Goal: Information Seeking & Learning: Learn about a topic

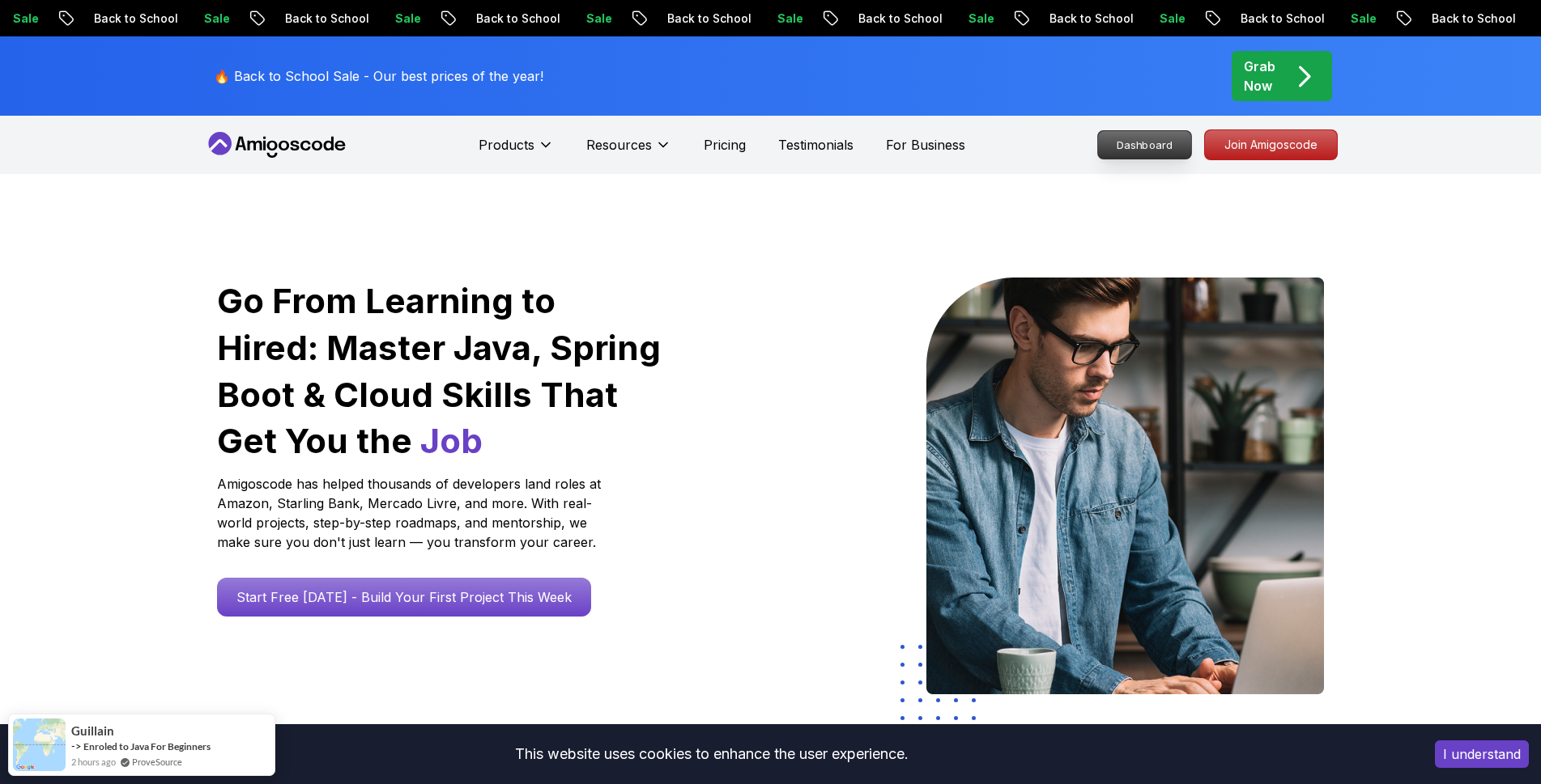
click at [1162, 147] on p "Dashboard" at bounding box center [1145, 145] width 93 height 28
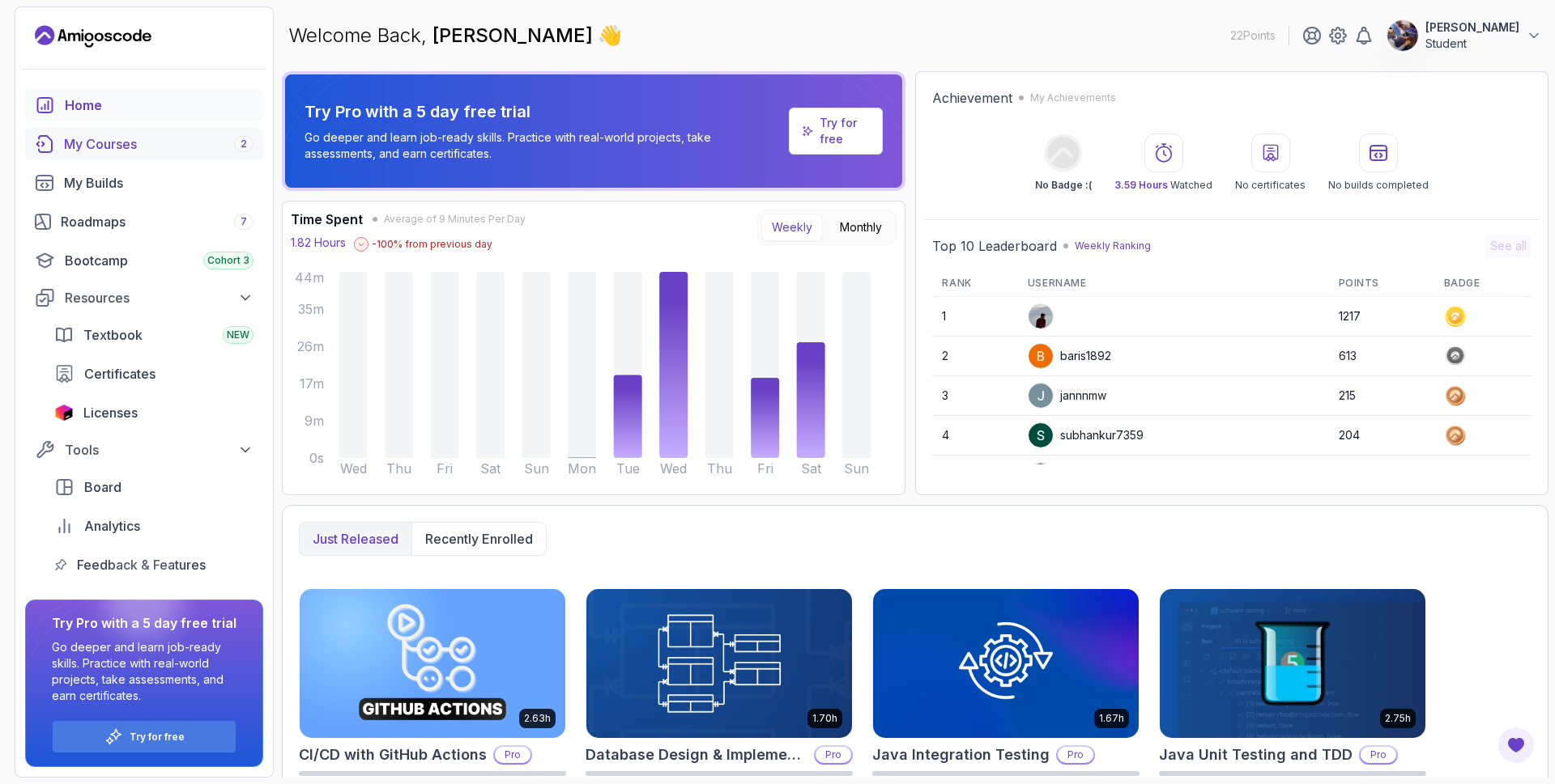
click at [166, 148] on div "My Courses 2" at bounding box center [159, 144] width 189 height 19
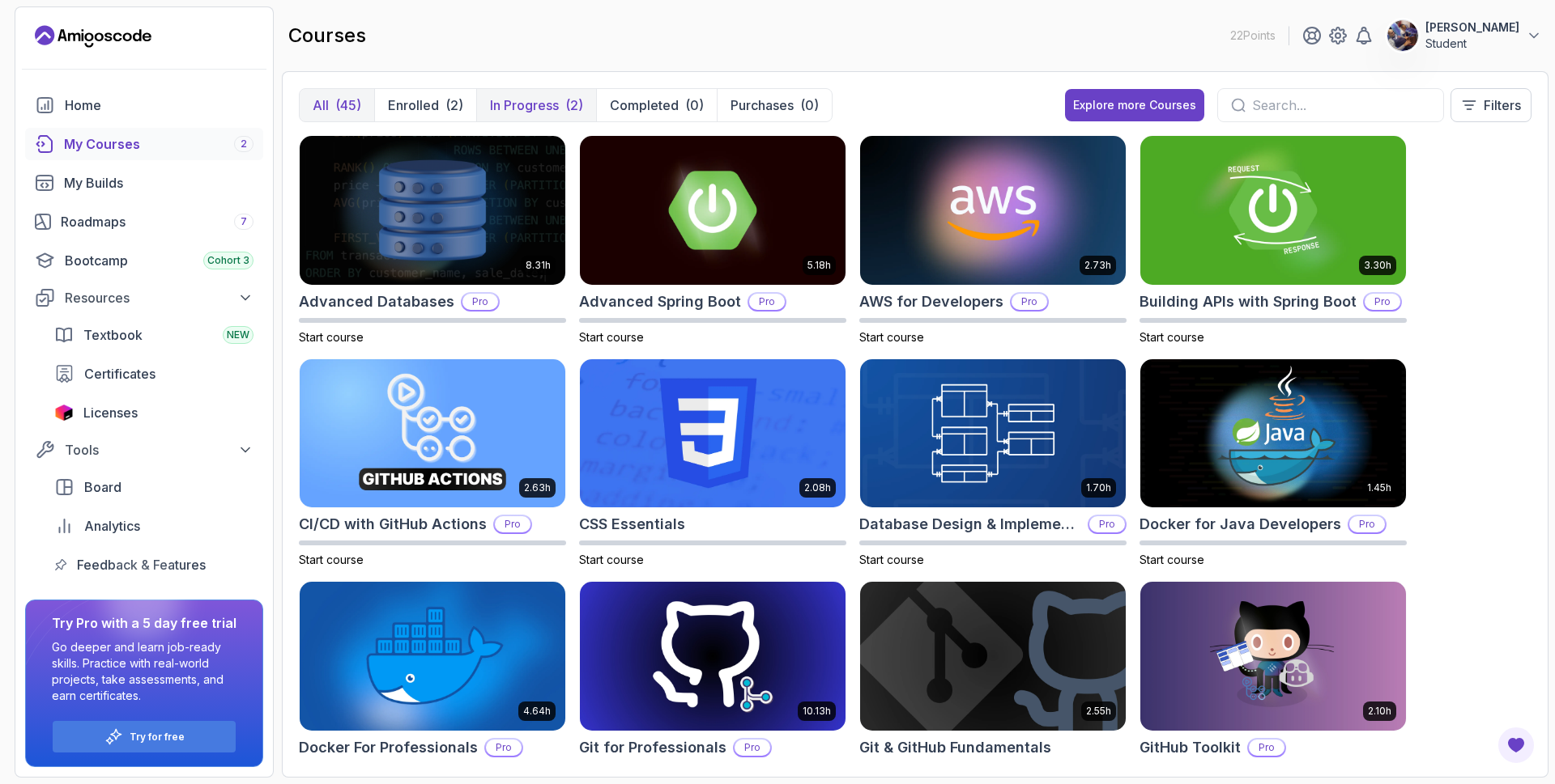
click at [522, 107] on p "In Progress" at bounding box center [525, 105] width 69 height 19
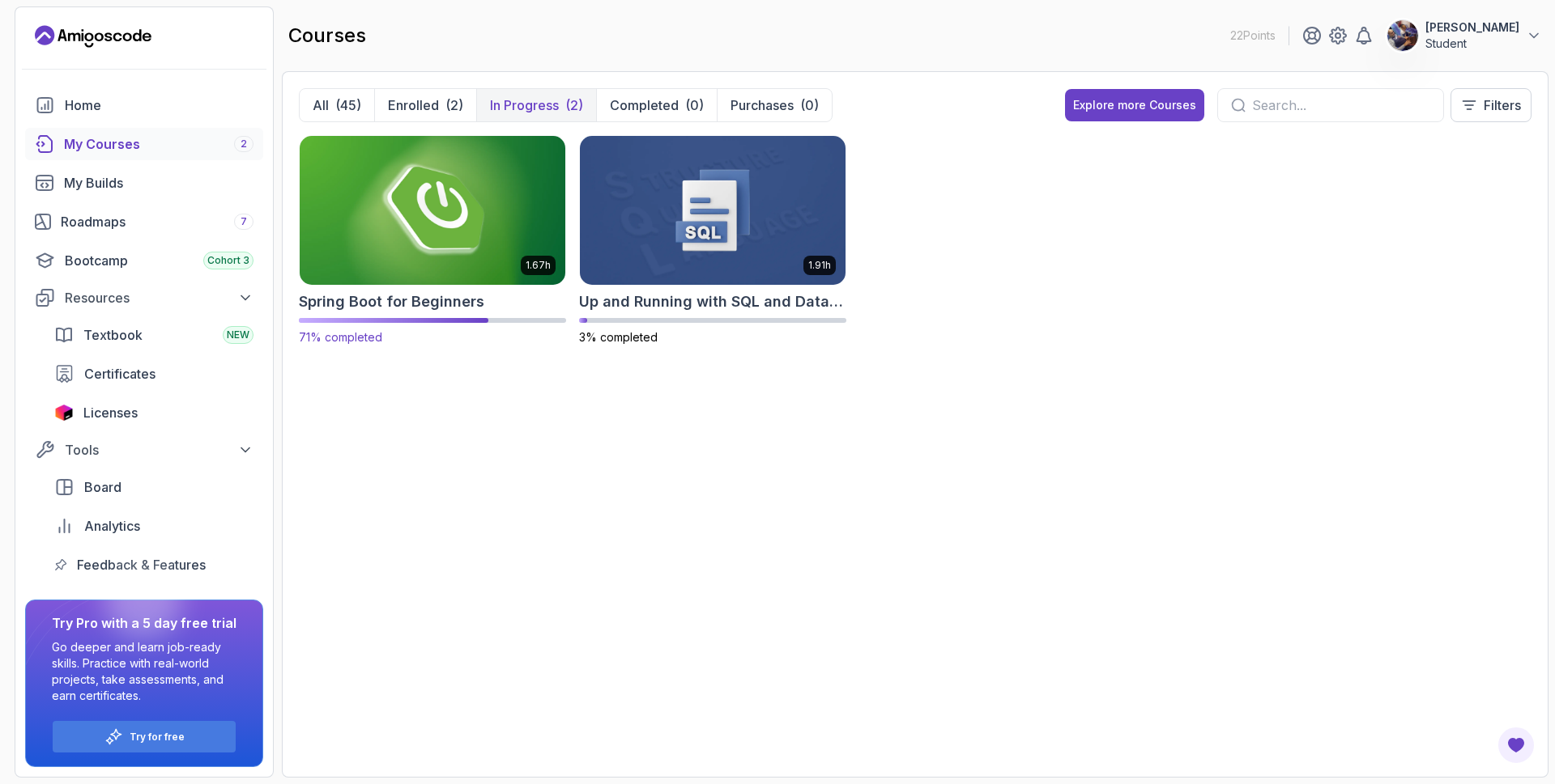
click at [427, 205] on img at bounding box center [433, 210] width 279 height 156
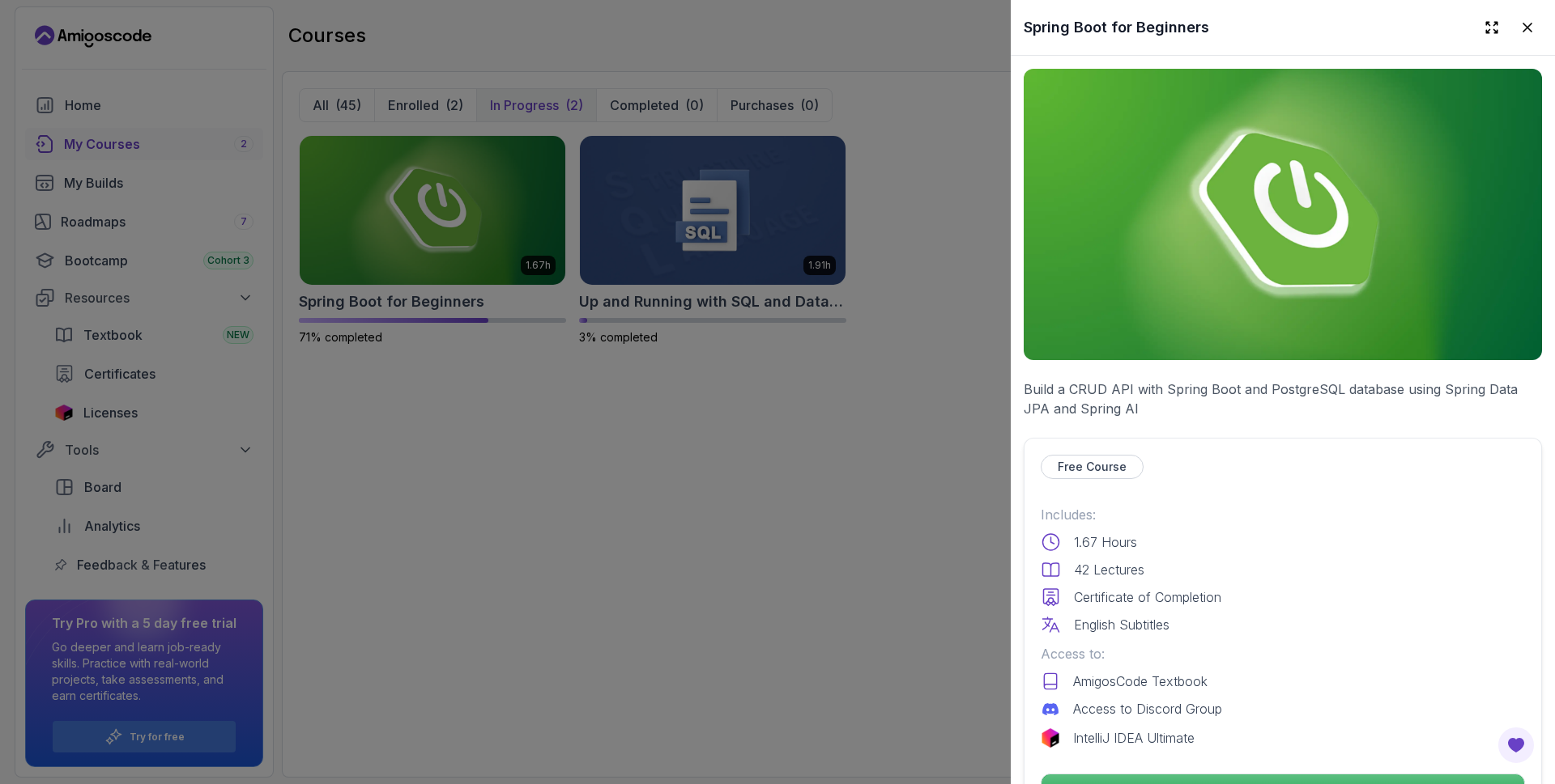
scroll to position [389, 0]
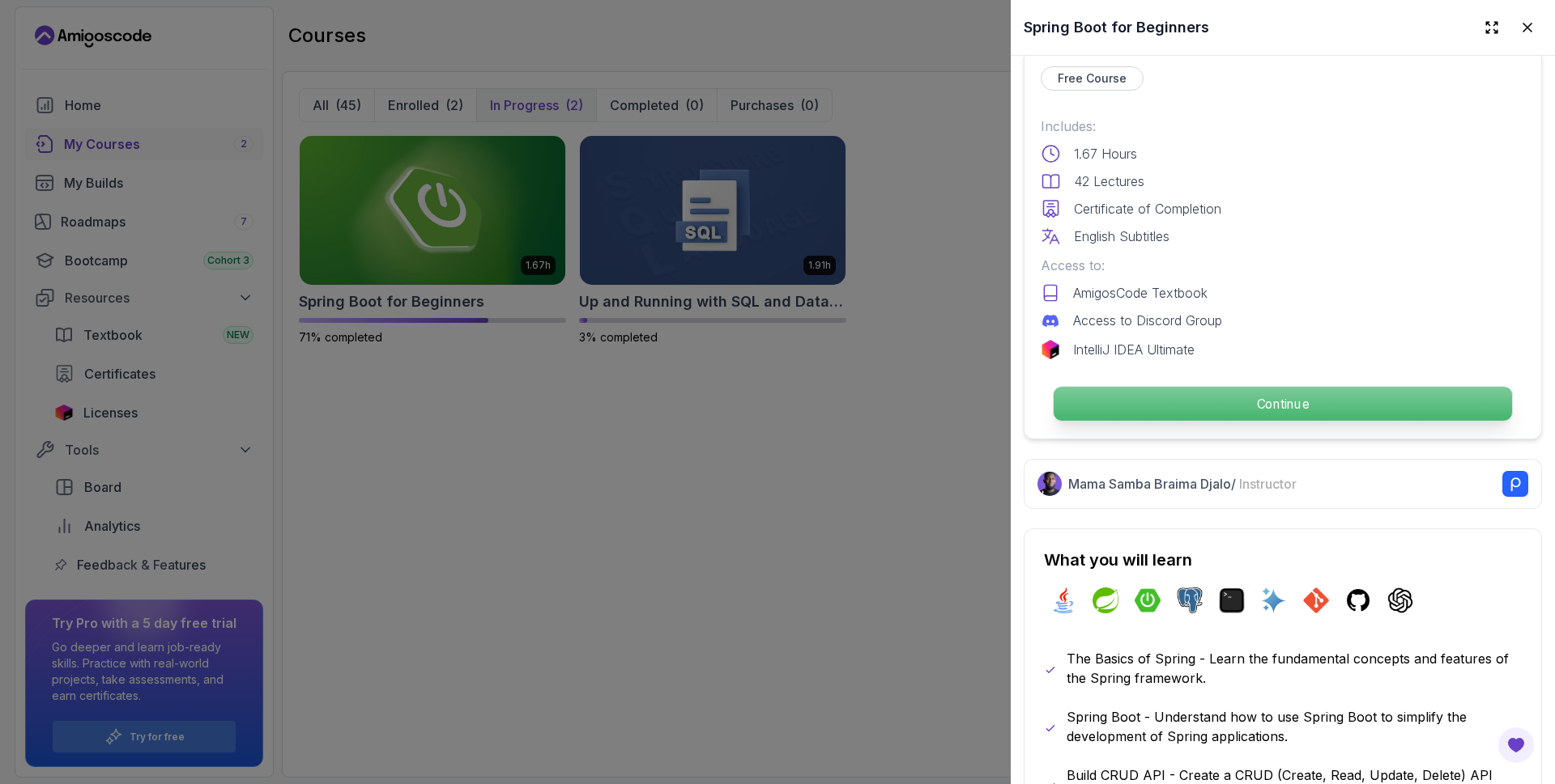
click at [1219, 397] on p "Continue" at bounding box center [1283, 404] width 459 height 34
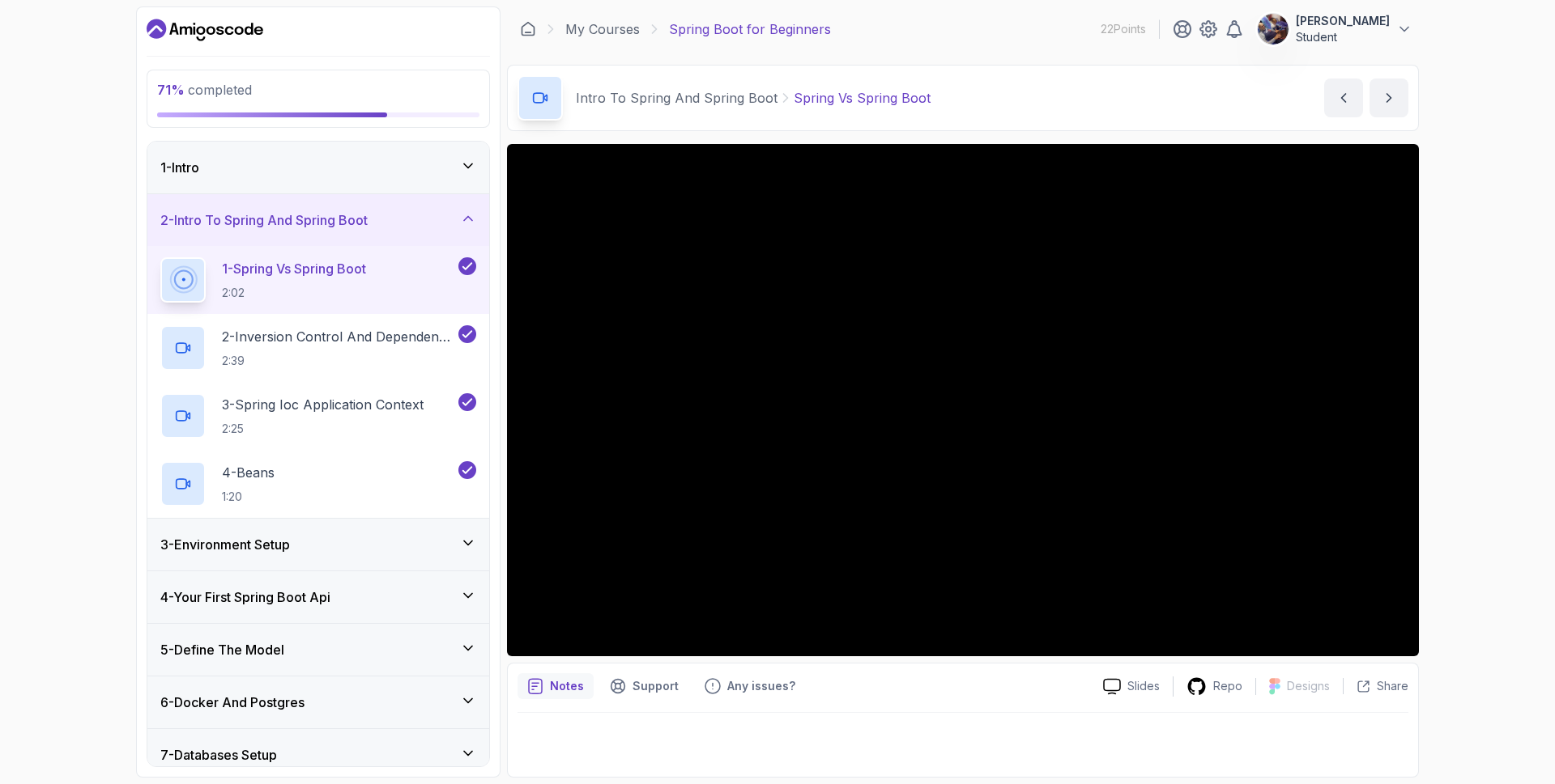
scroll to position [277, 0]
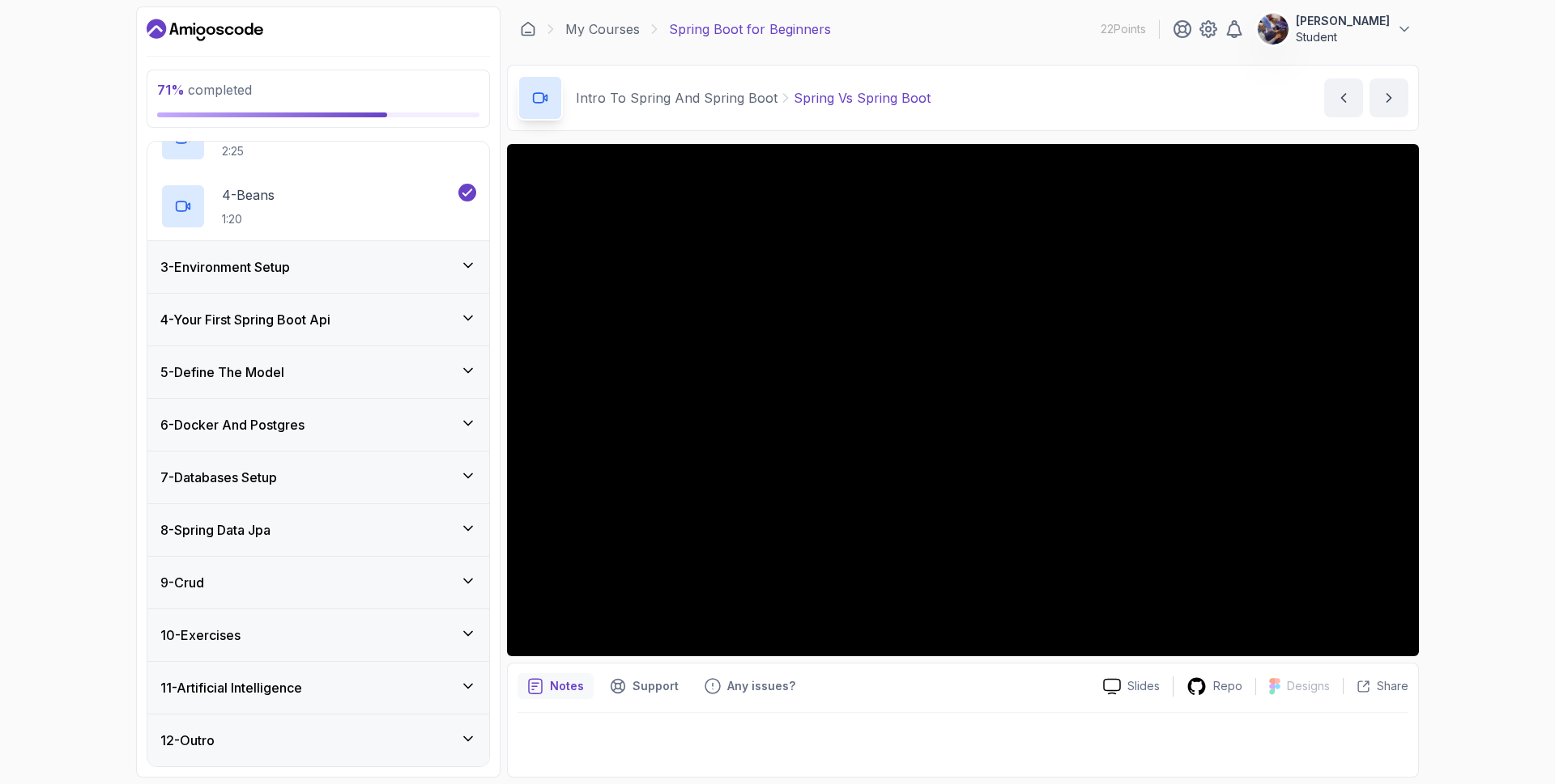
click at [431, 642] on div "10 - Exercises" at bounding box center [318, 635] width 316 height 19
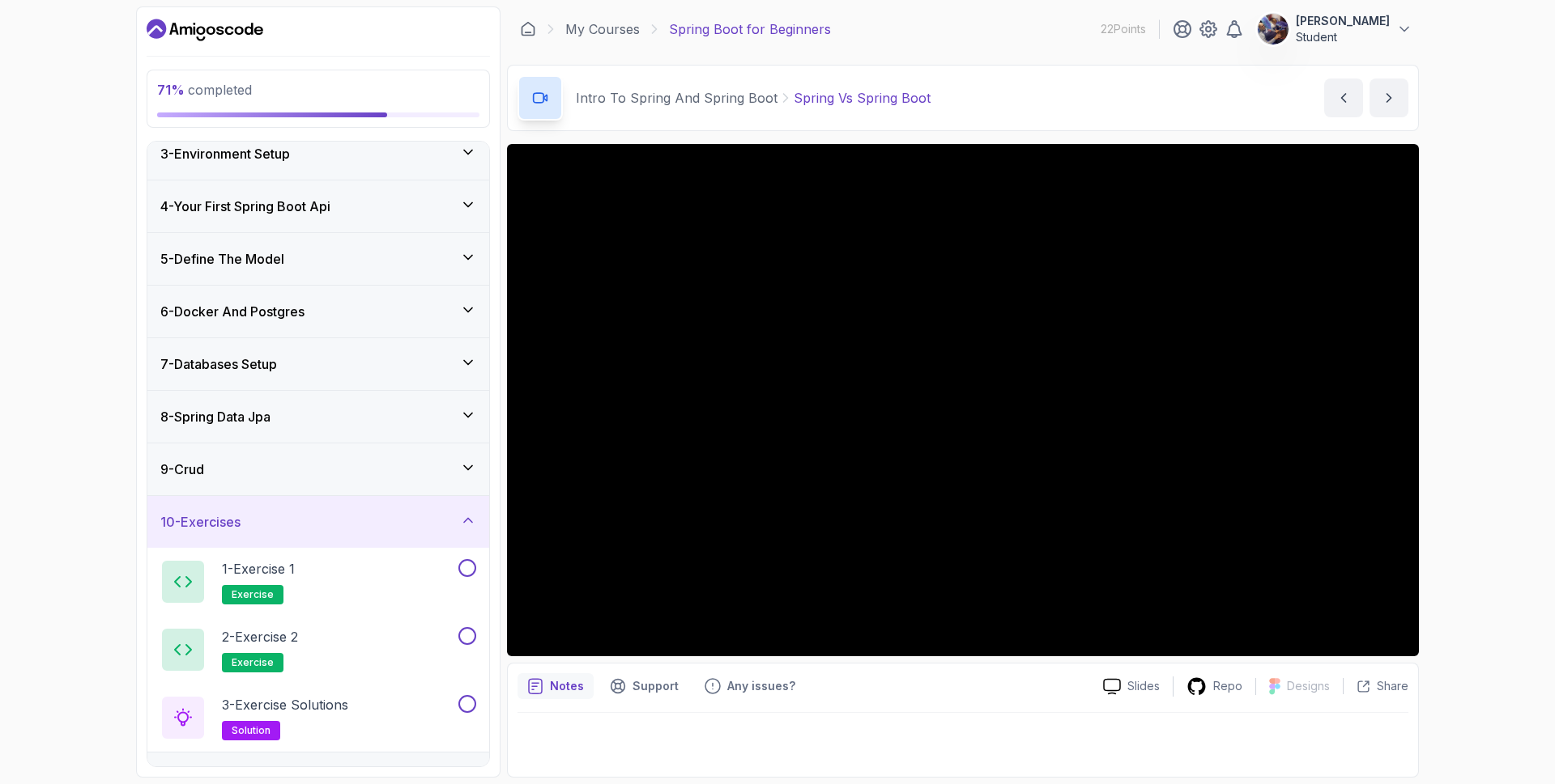
scroll to position [210, 0]
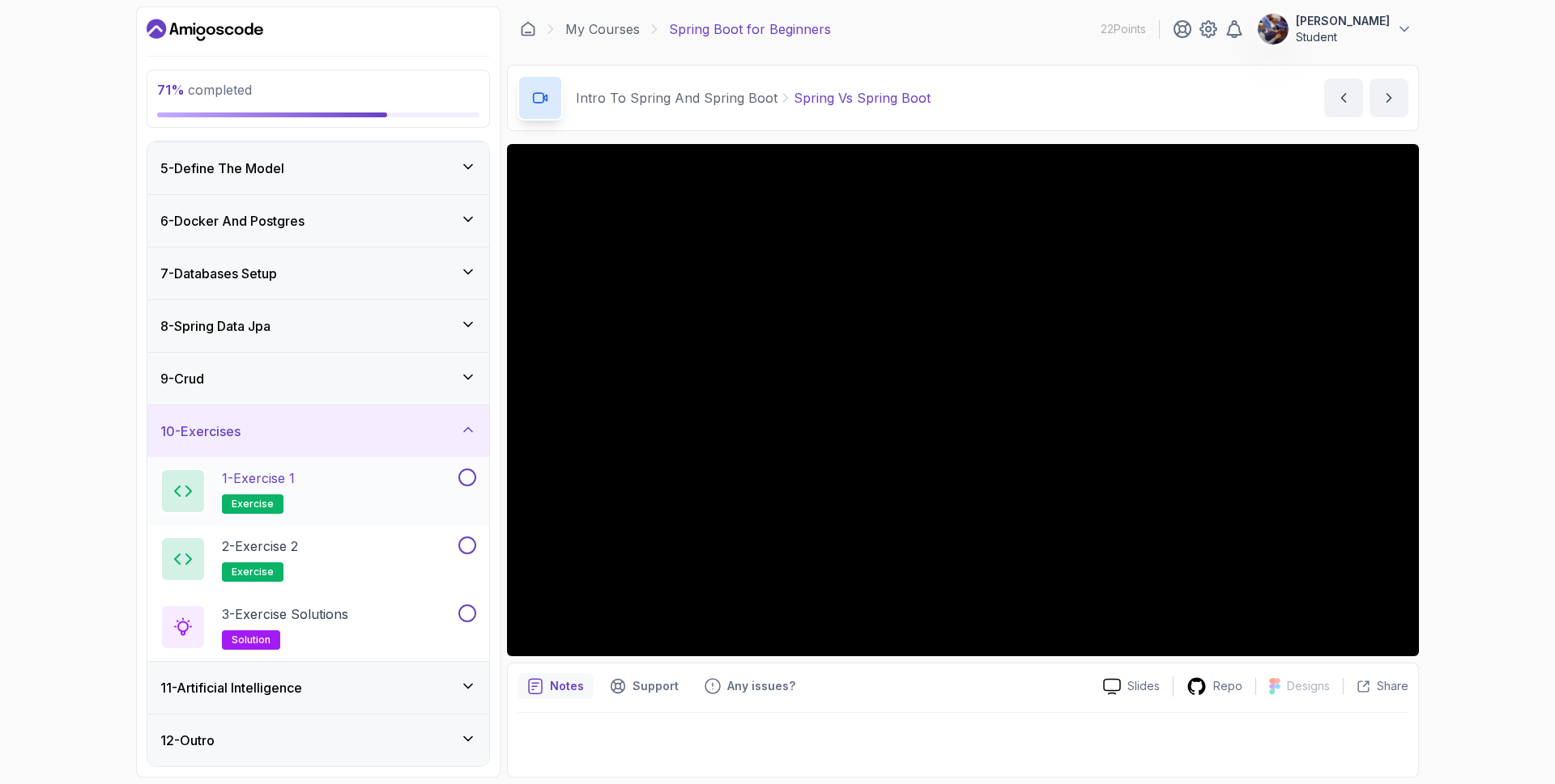
click at [463, 479] on button at bounding box center [467, 477] width 18 height 18
click at [201, 484] on div at bounding box center [183, 491] width 45 height 45
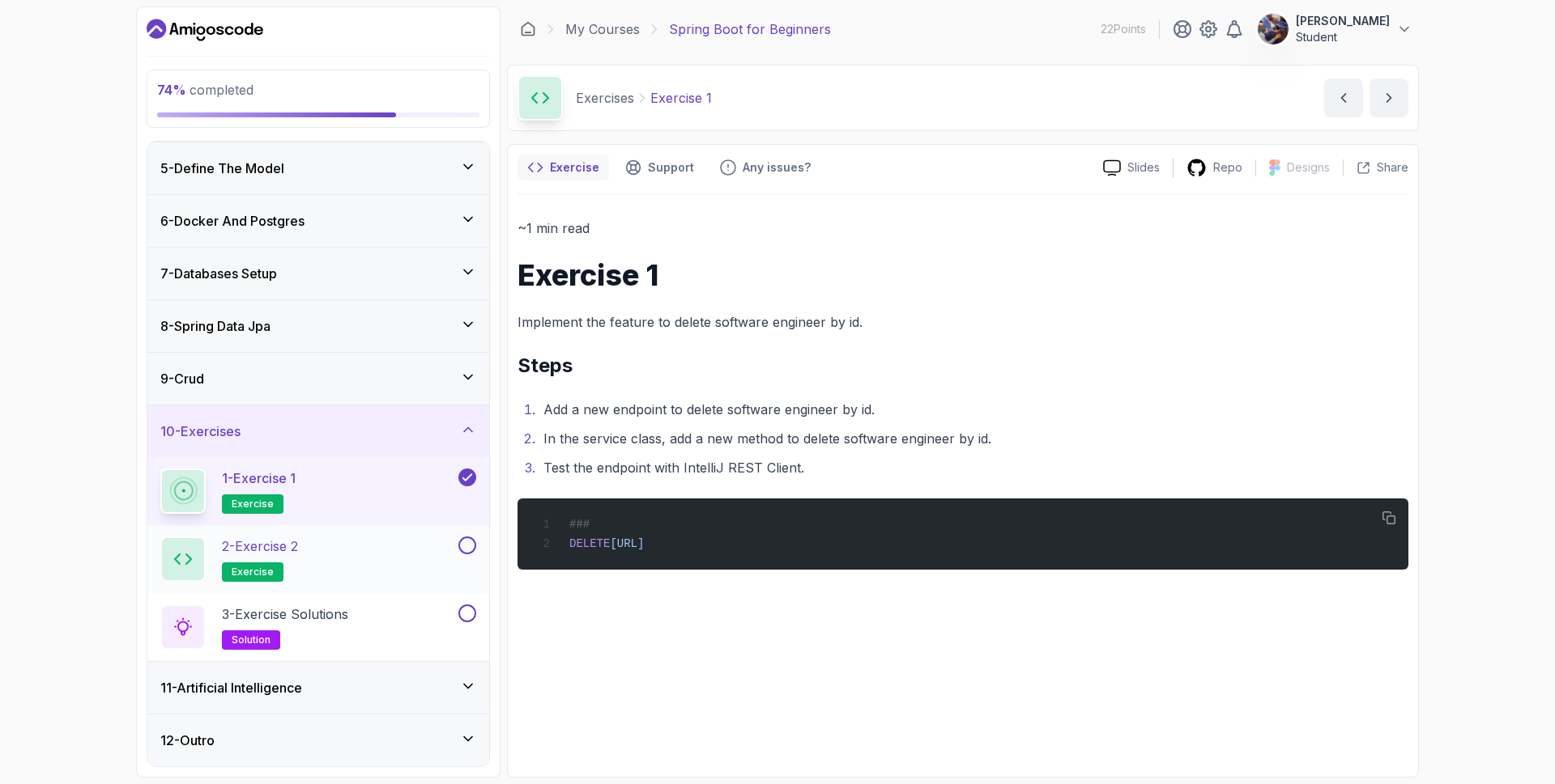
click at [274, 553] on p "2 - Exercise 2" at bounding box center [260, 546] width 76 height 19
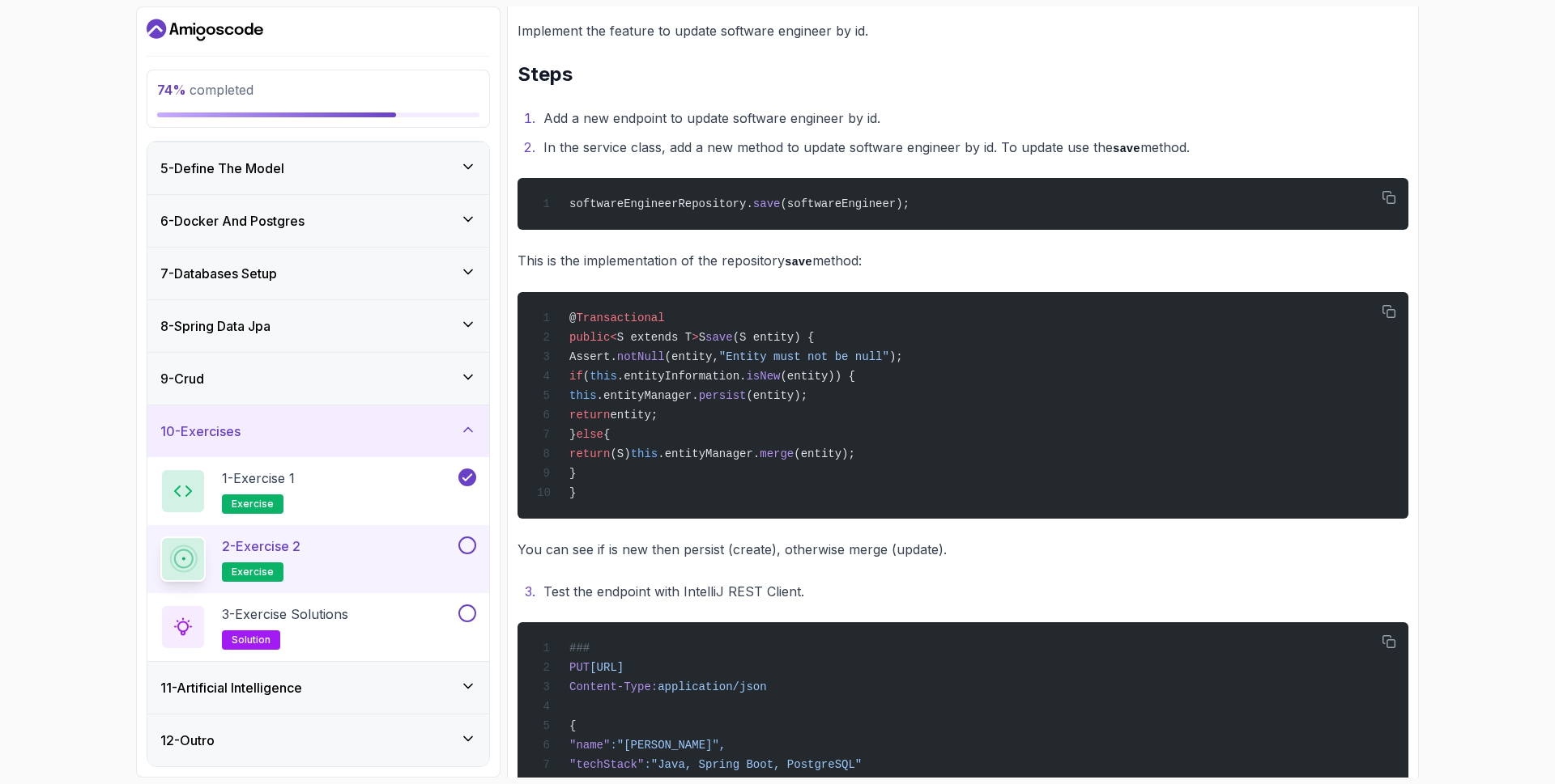
scroll to position [371, 0]
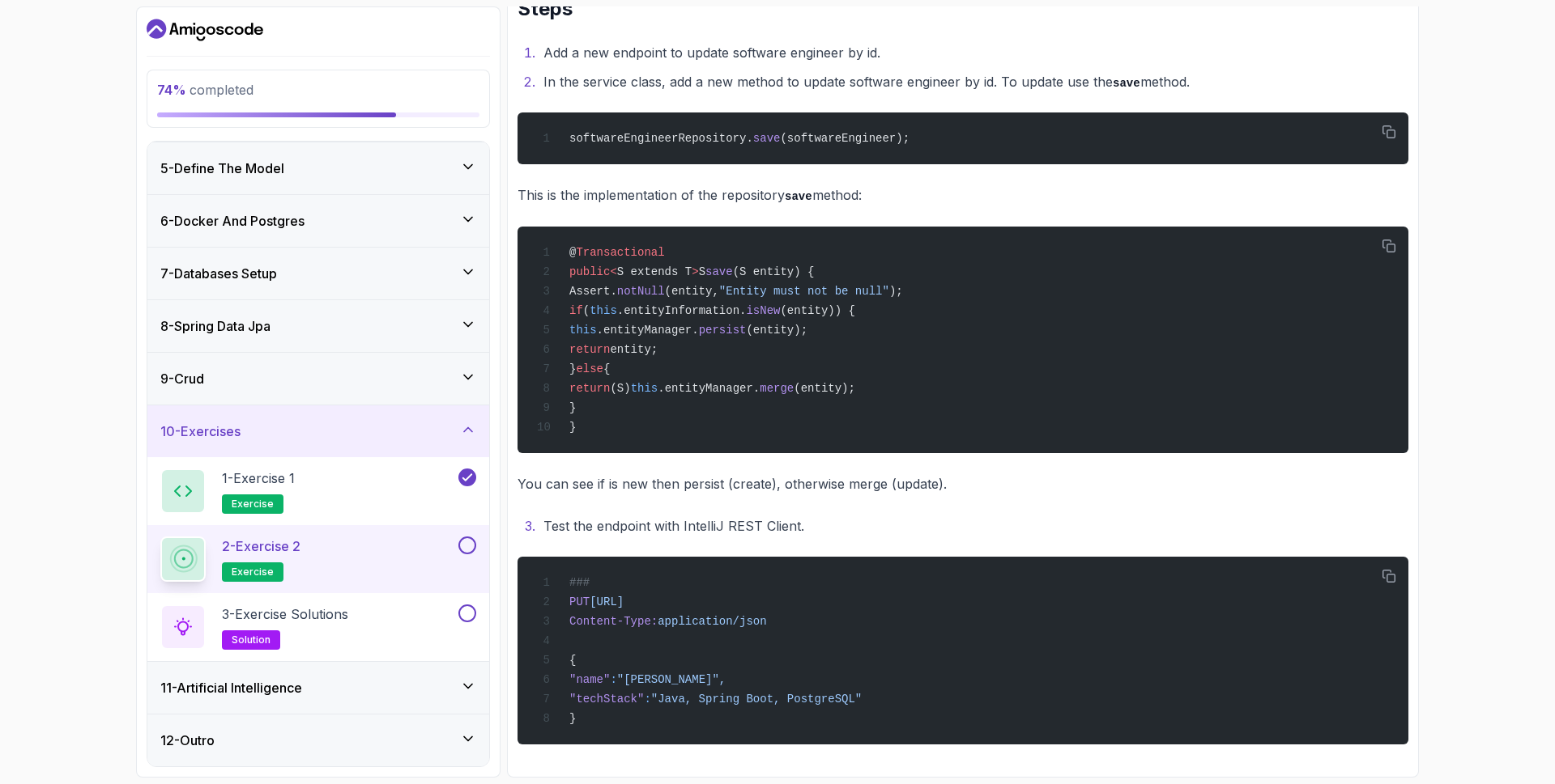
click at [390, 547] on div "2 - Exercise 2 exercise" at bounding box center [307, 559] width 294 height 45
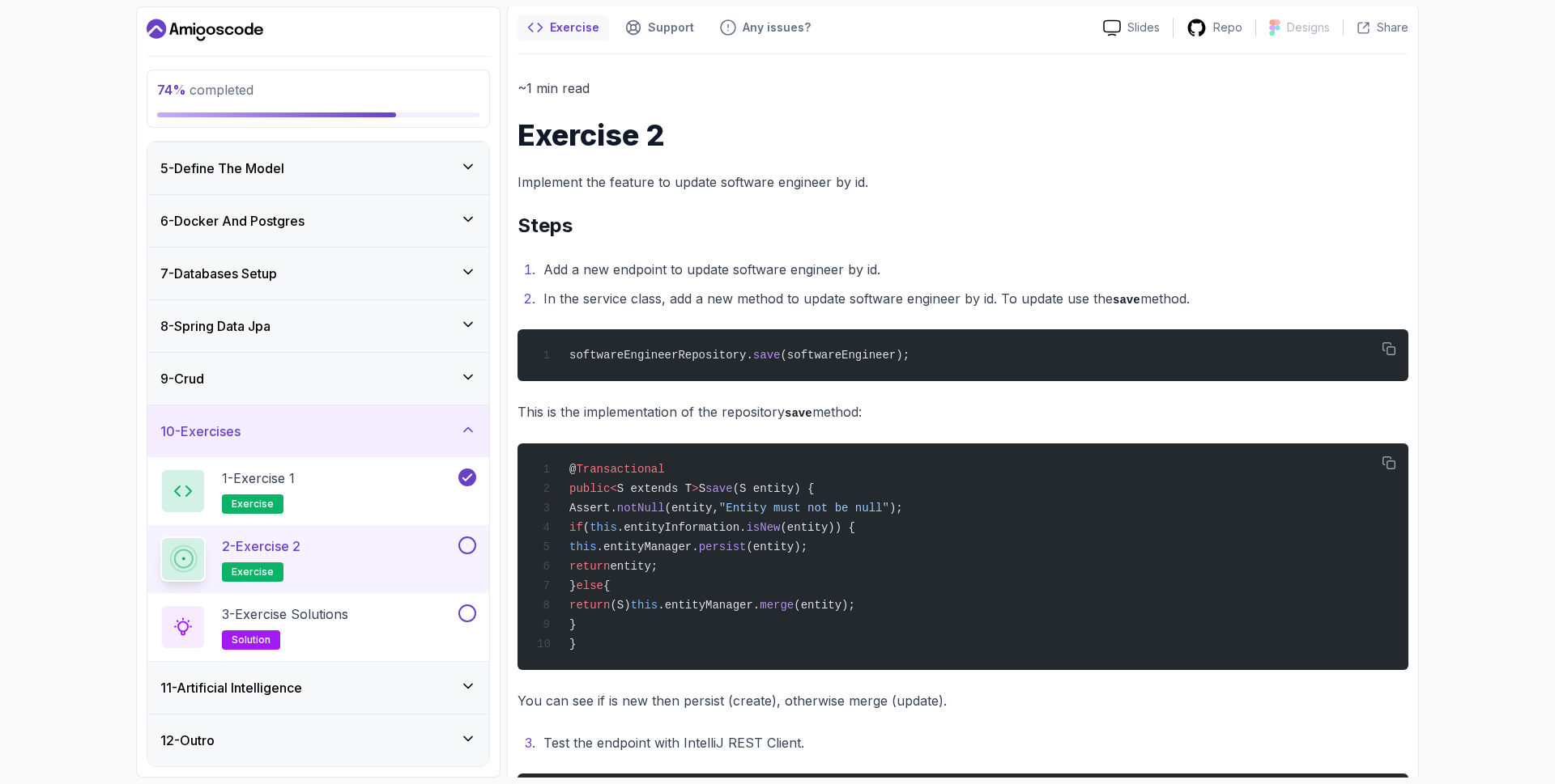
scroll to position [80, 0]
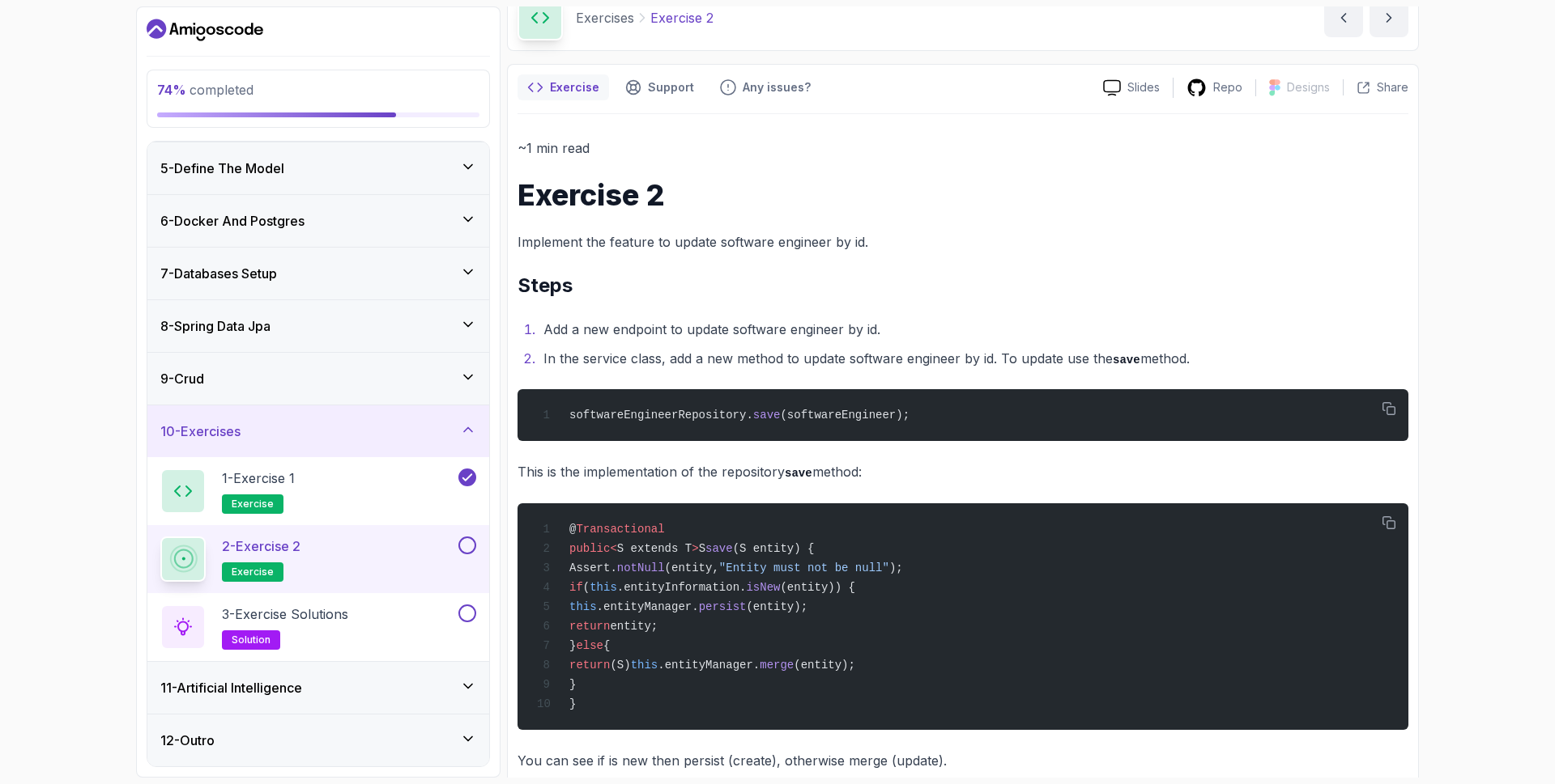
click at [358, 377] on div "9 - Crud" at bounding box center [318, 379] width 316 height 19
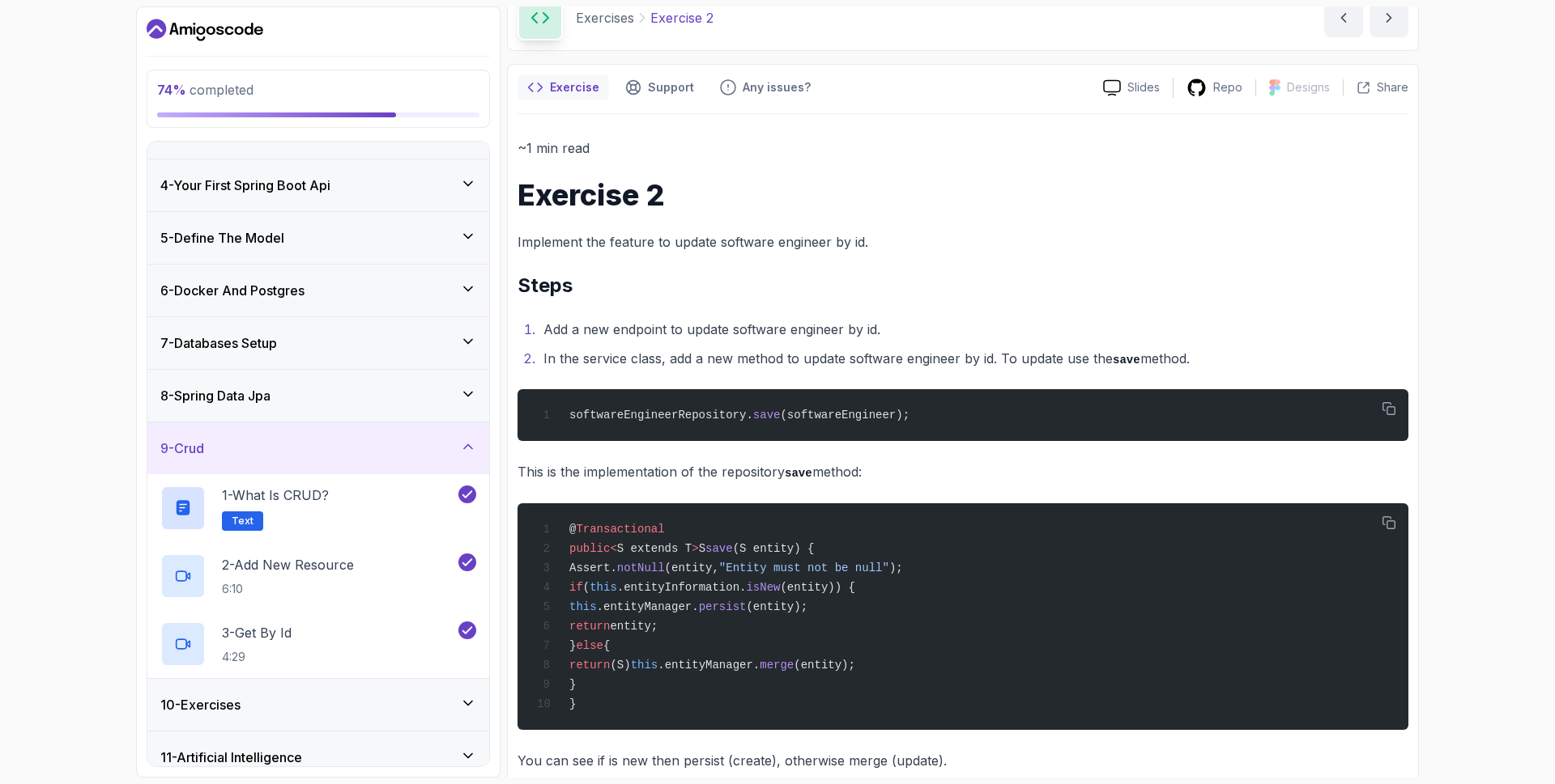
scroll to position [210, 0]
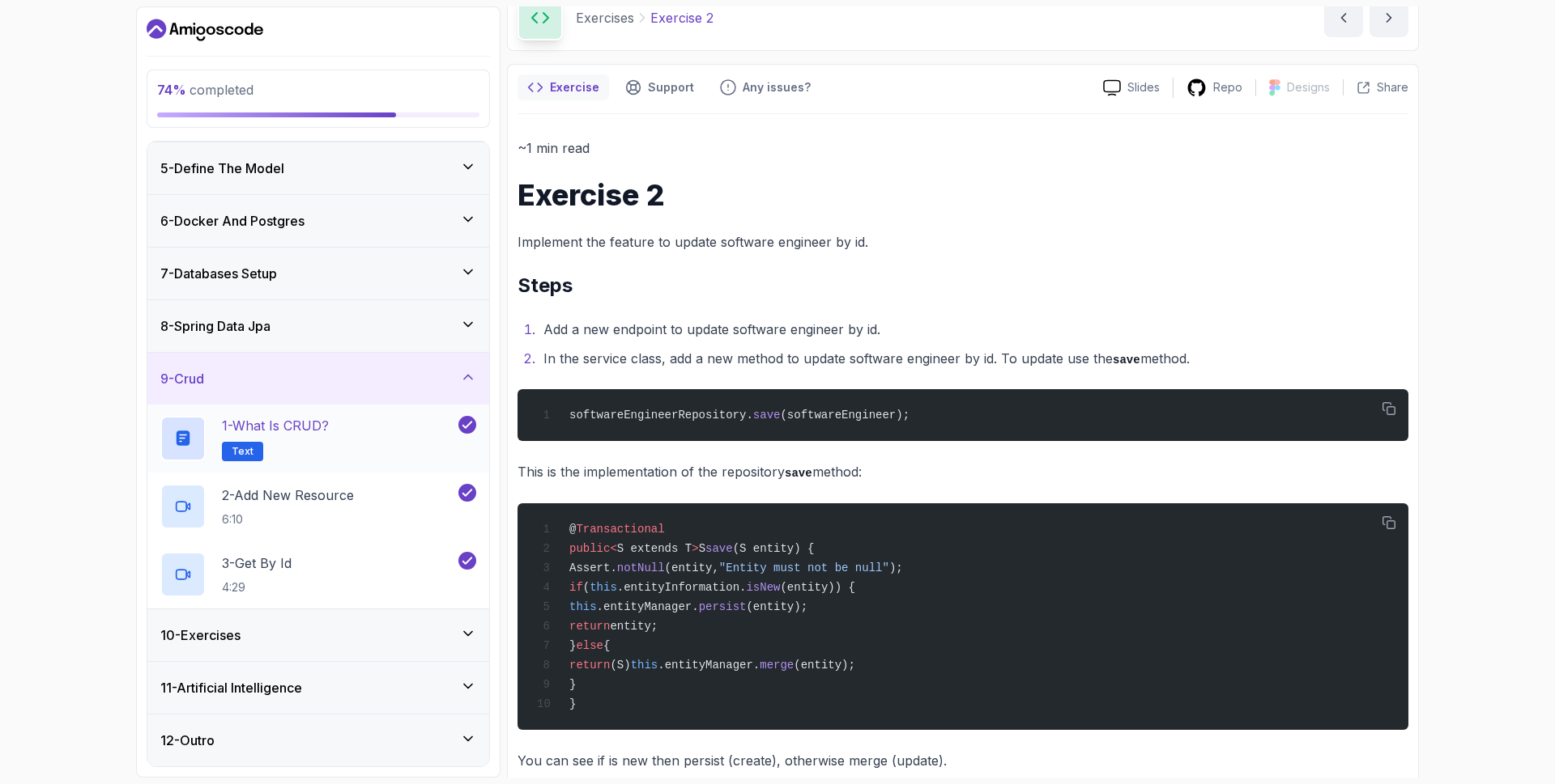
click at [434, 422] on div "1 - What is CRUD? Text" at bounding box center [307, 438] width 294 height 45
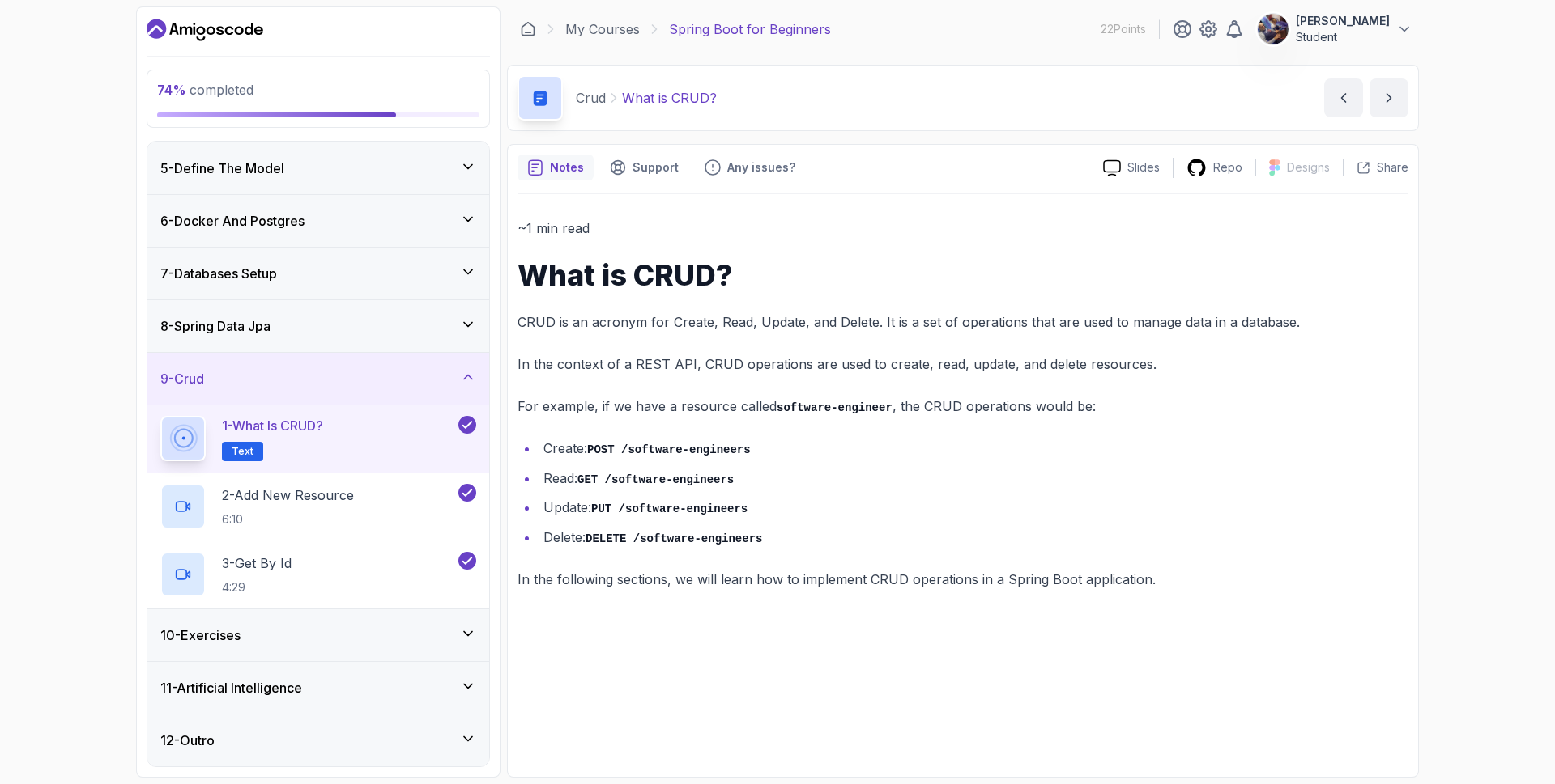
click at [233, 633] on h3 "10 - Exercises" at bounding box center [201, 635] width 80 height 19
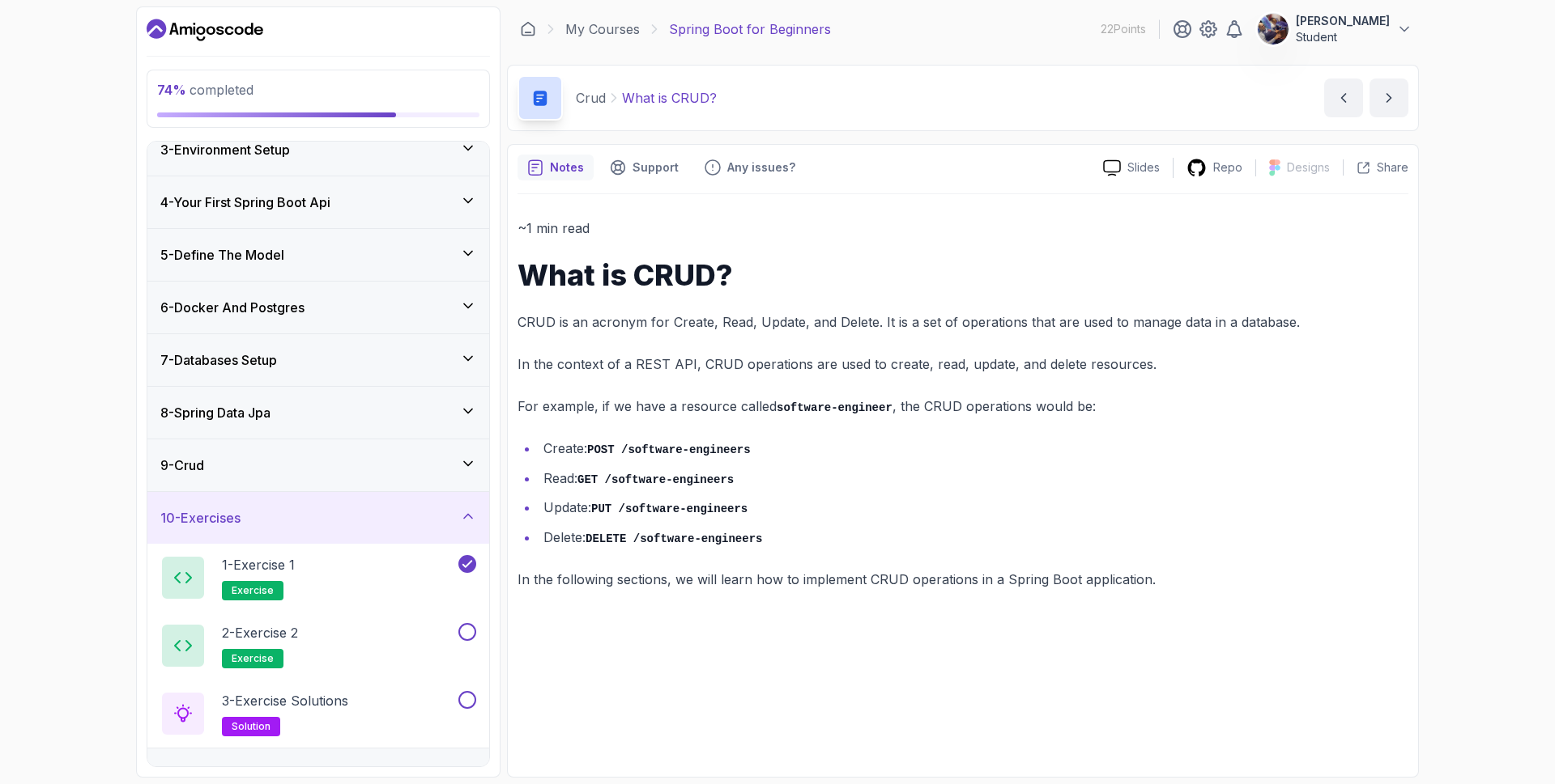
scroll to position [199, 0]
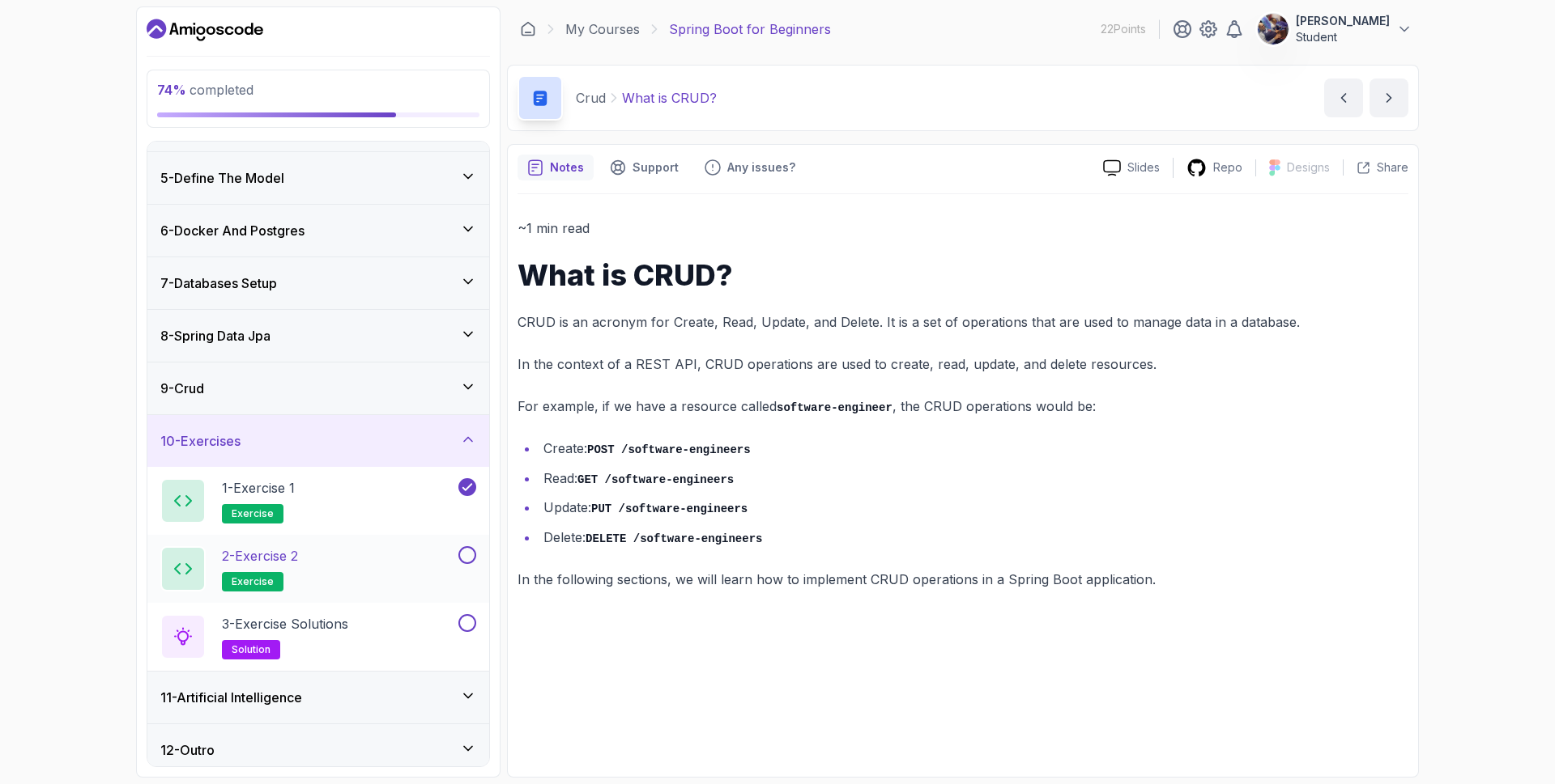
click at [401, 559] on div "2 - Exercise 2 exercise" at bounding box center [307, 569] width 294 height 45
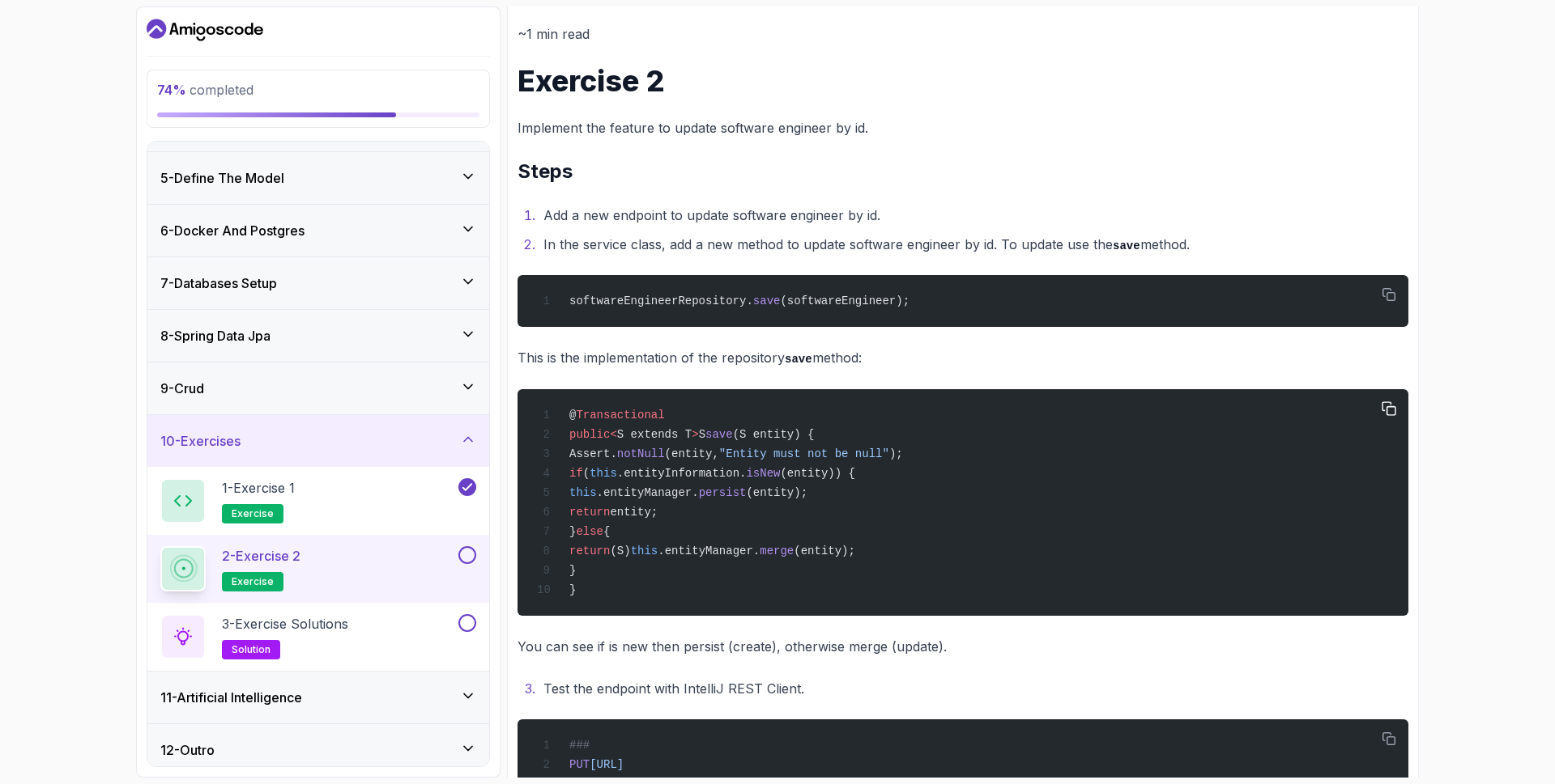
scroll to position [371, 0]
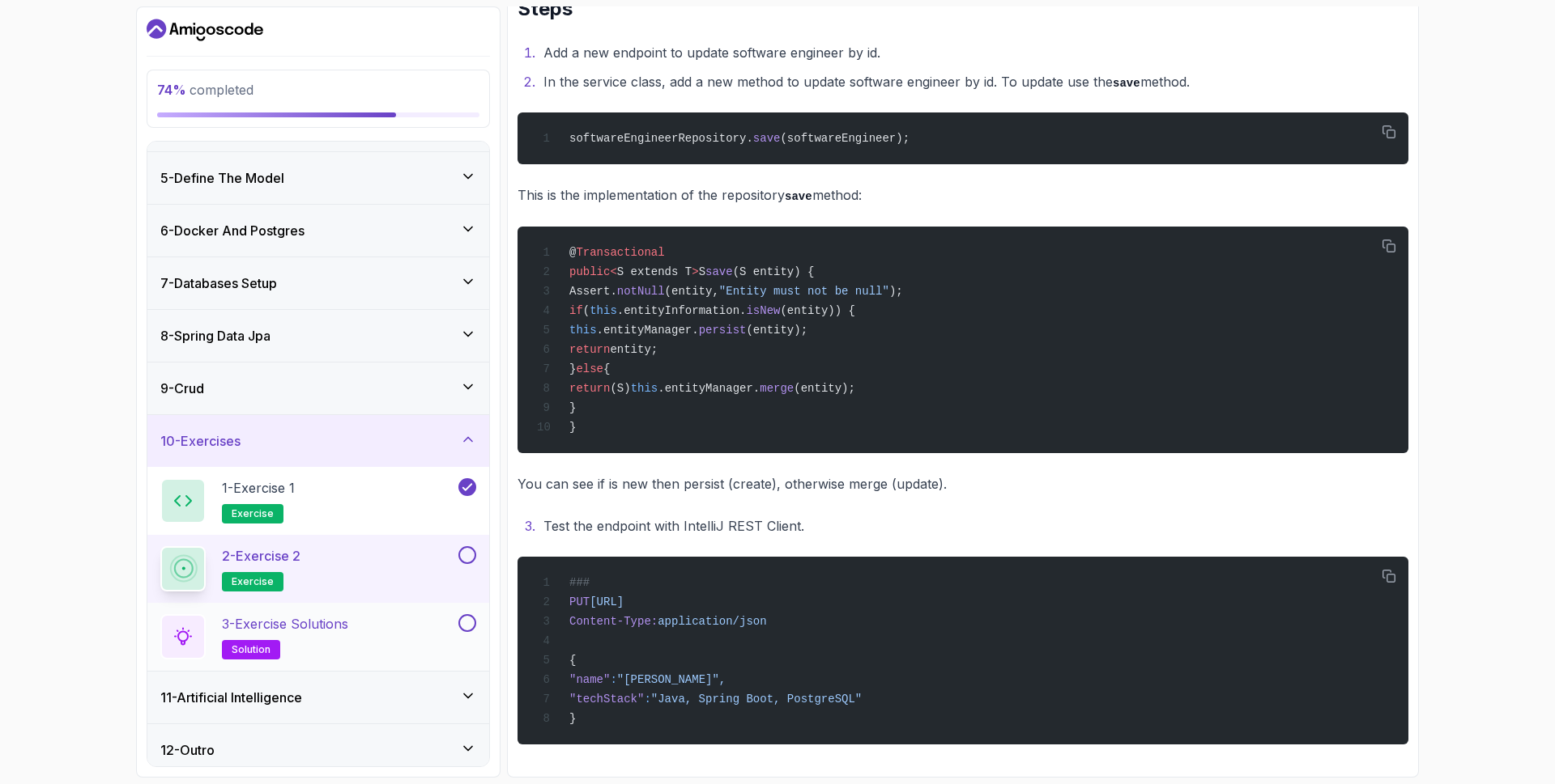
click at [473, 621] on button at bounding box center [467, 623] width 18 height 18
click at [466, 546] on button at bounding box center [467, 555] width 18 height 18
click at [341, 620] on p "3 - Exercise Solutions" at bounding box center [285, 623] width 126 height 19
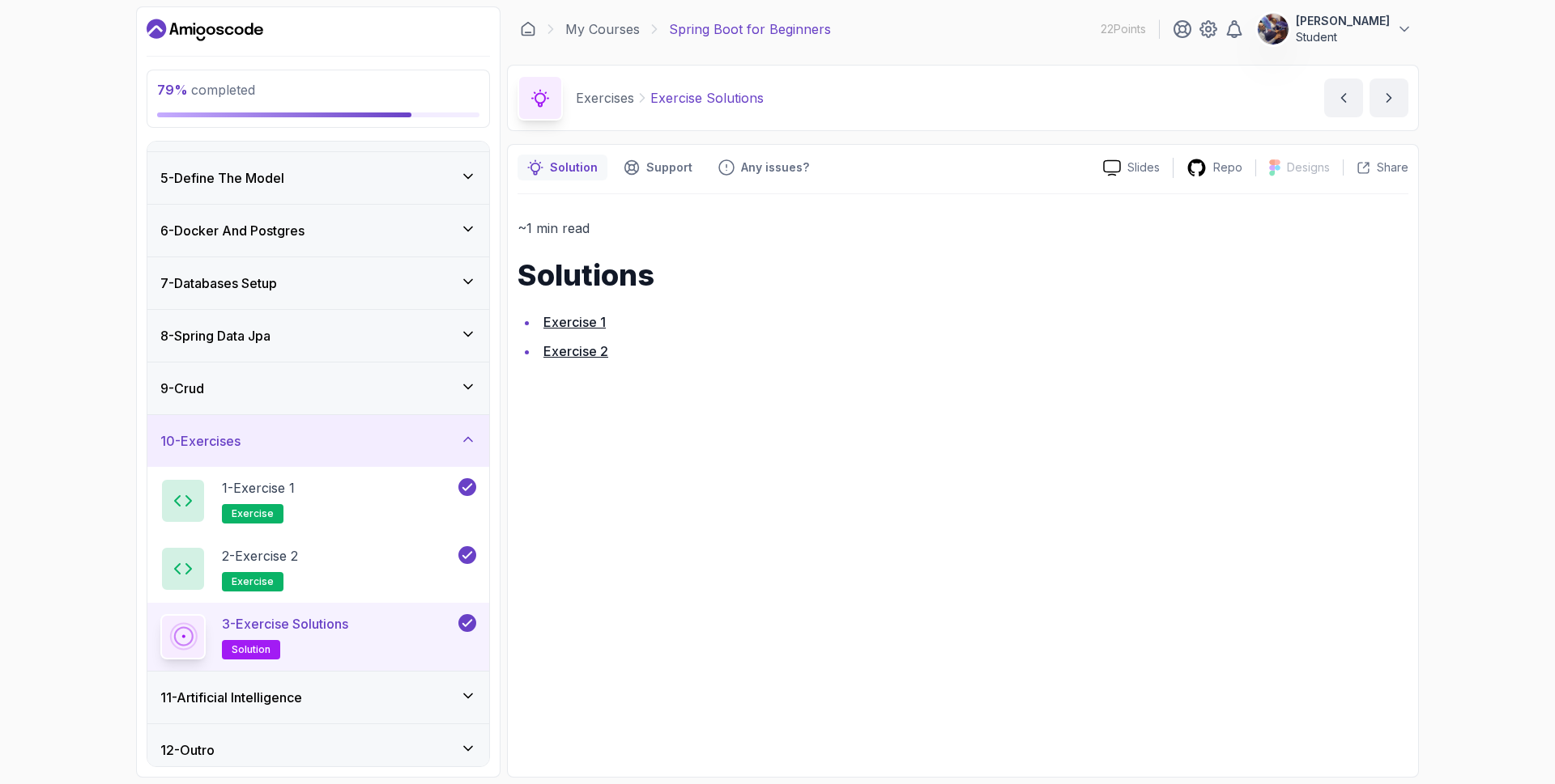
click at [556, 354] on link "Exercise 2" at bounding box center [576, 351] width 65 height 16
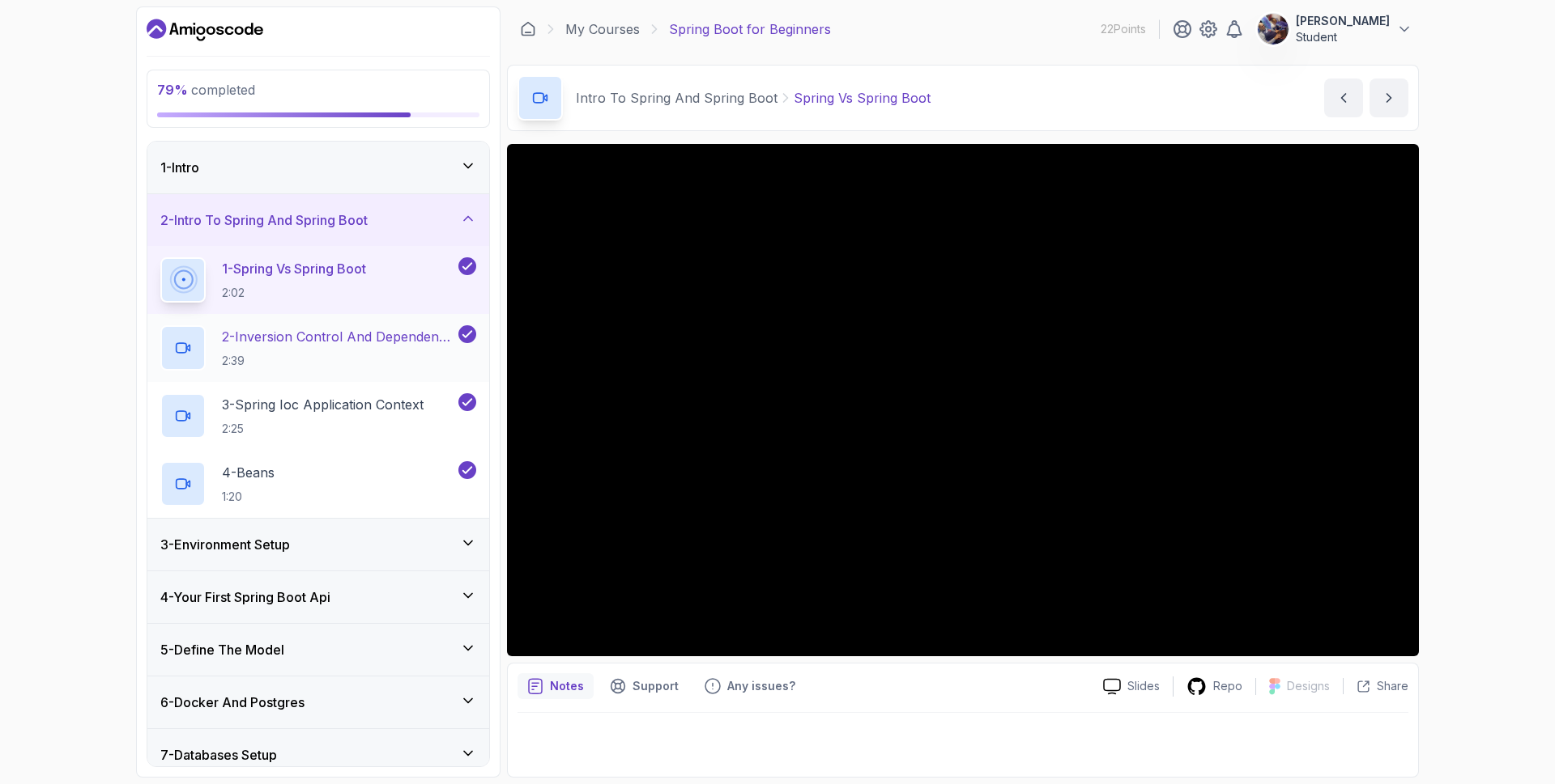
scroll to position [277, 0]
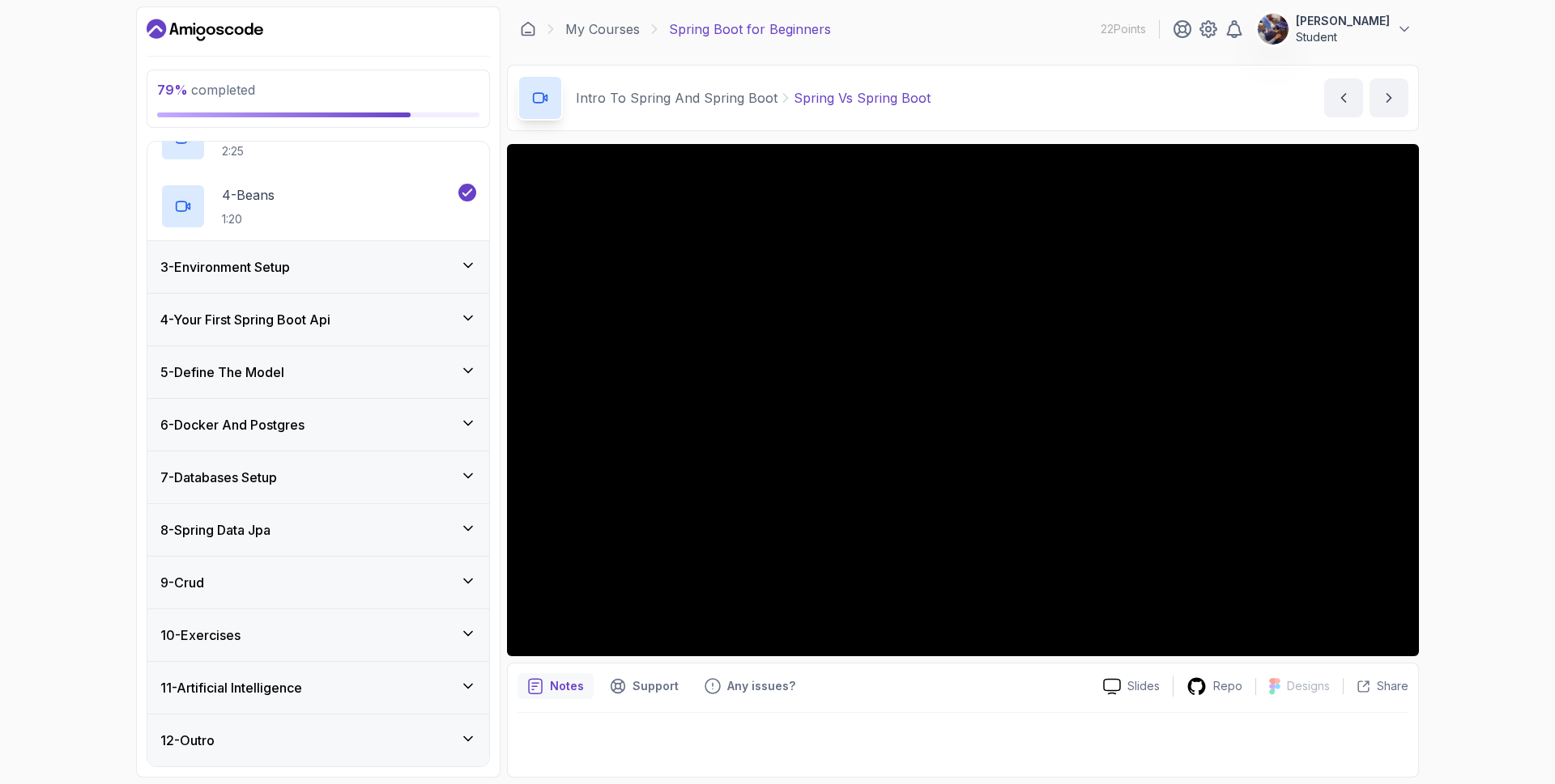
click at [445, 642] on div "10 - Exercises" at bounding box center [318, 635] width 316 height 19
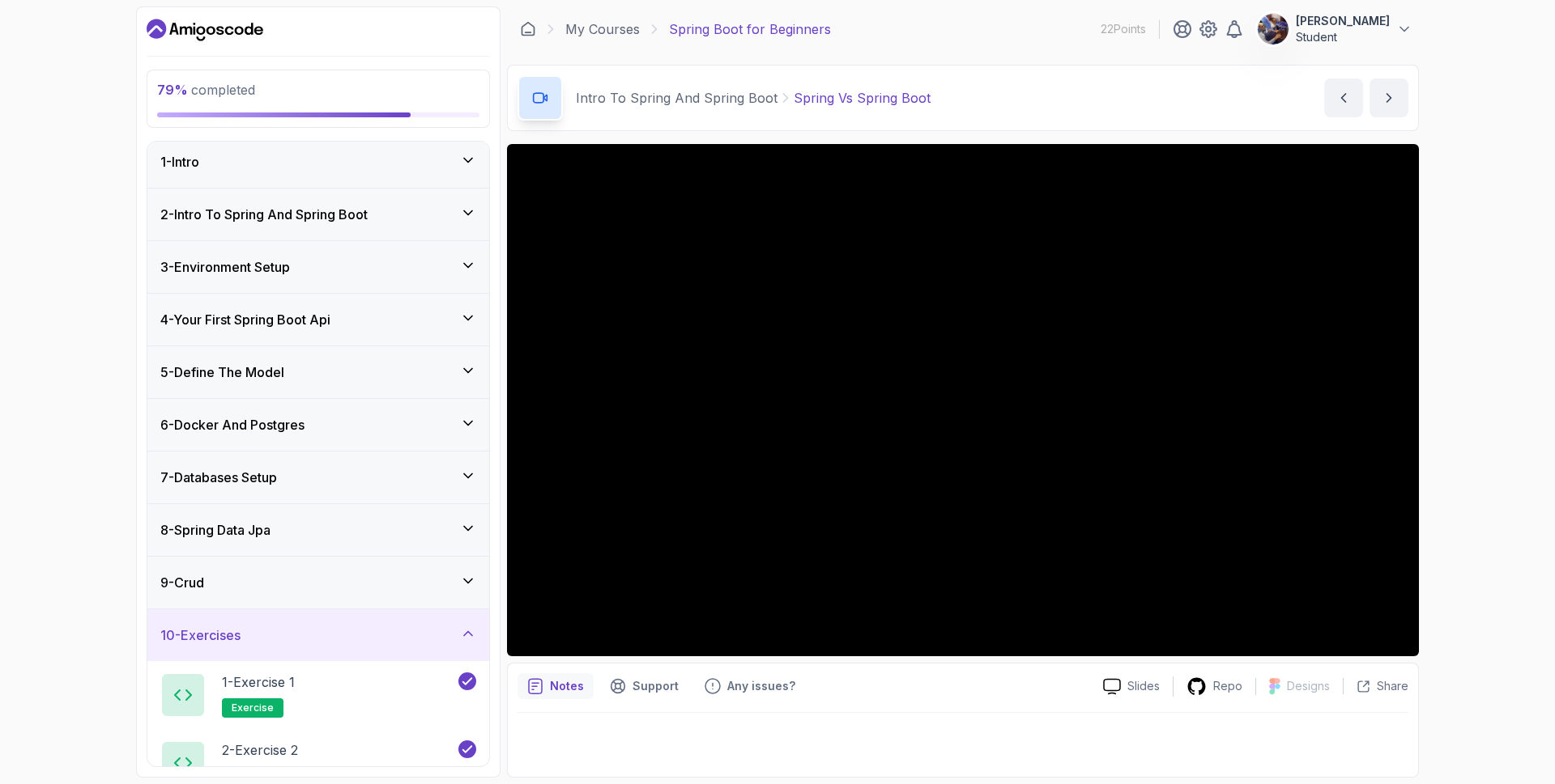
scroll to position [210, 0]
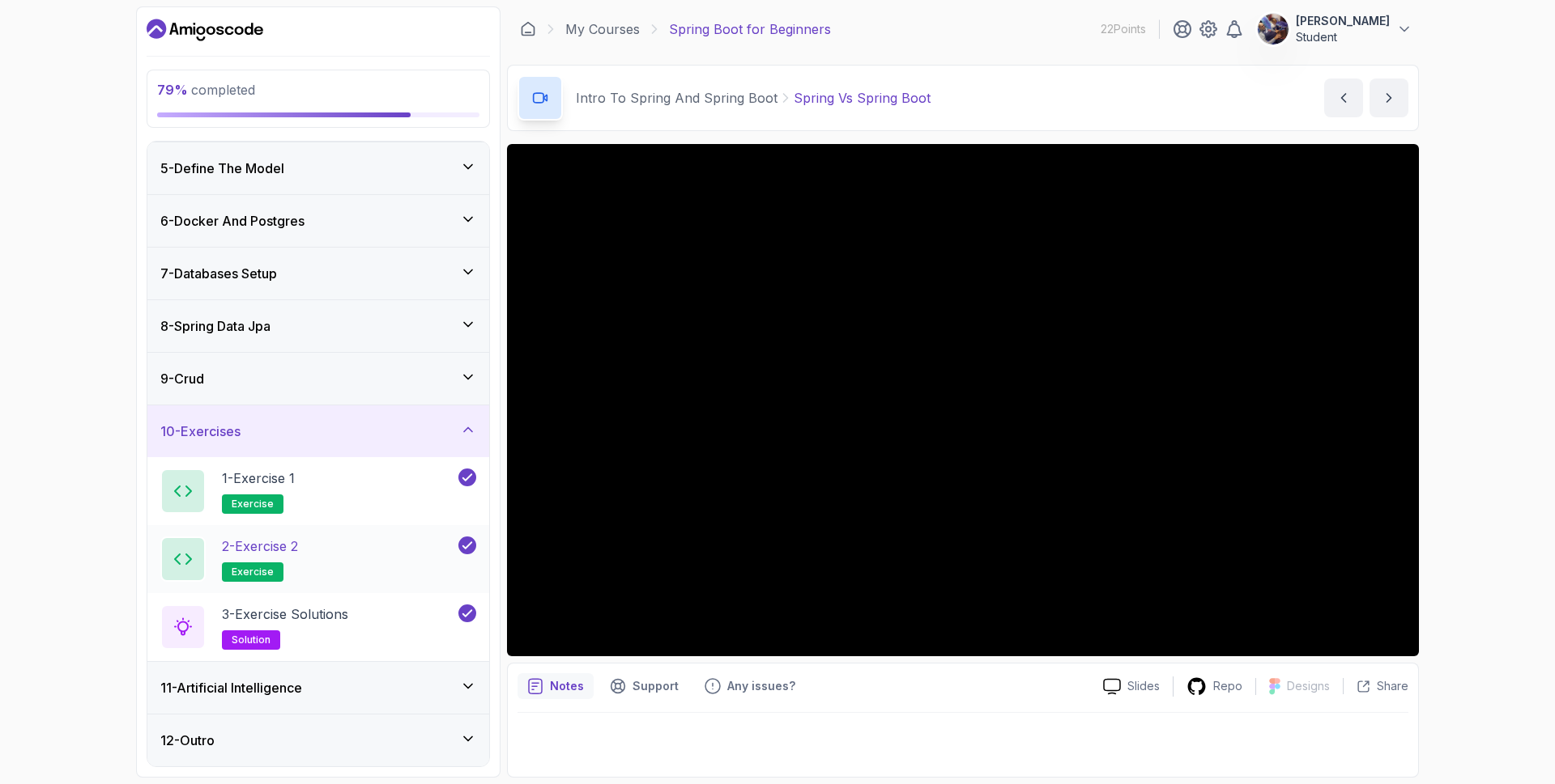
click at [296, 546] on p "2 - Exercise 2" at bounding box center [260, 546] width 76 height 19
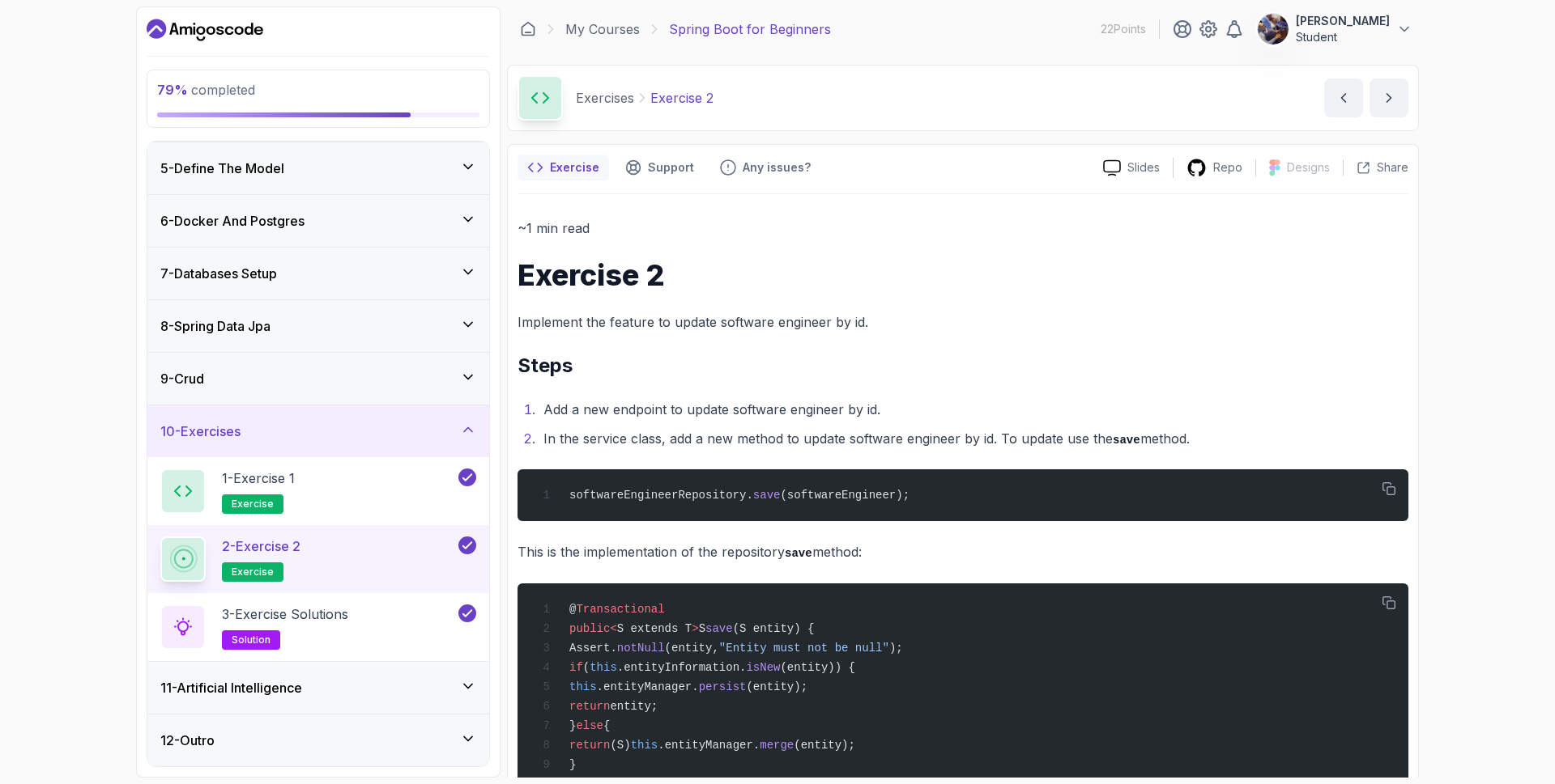
scroll to position [194, 0]
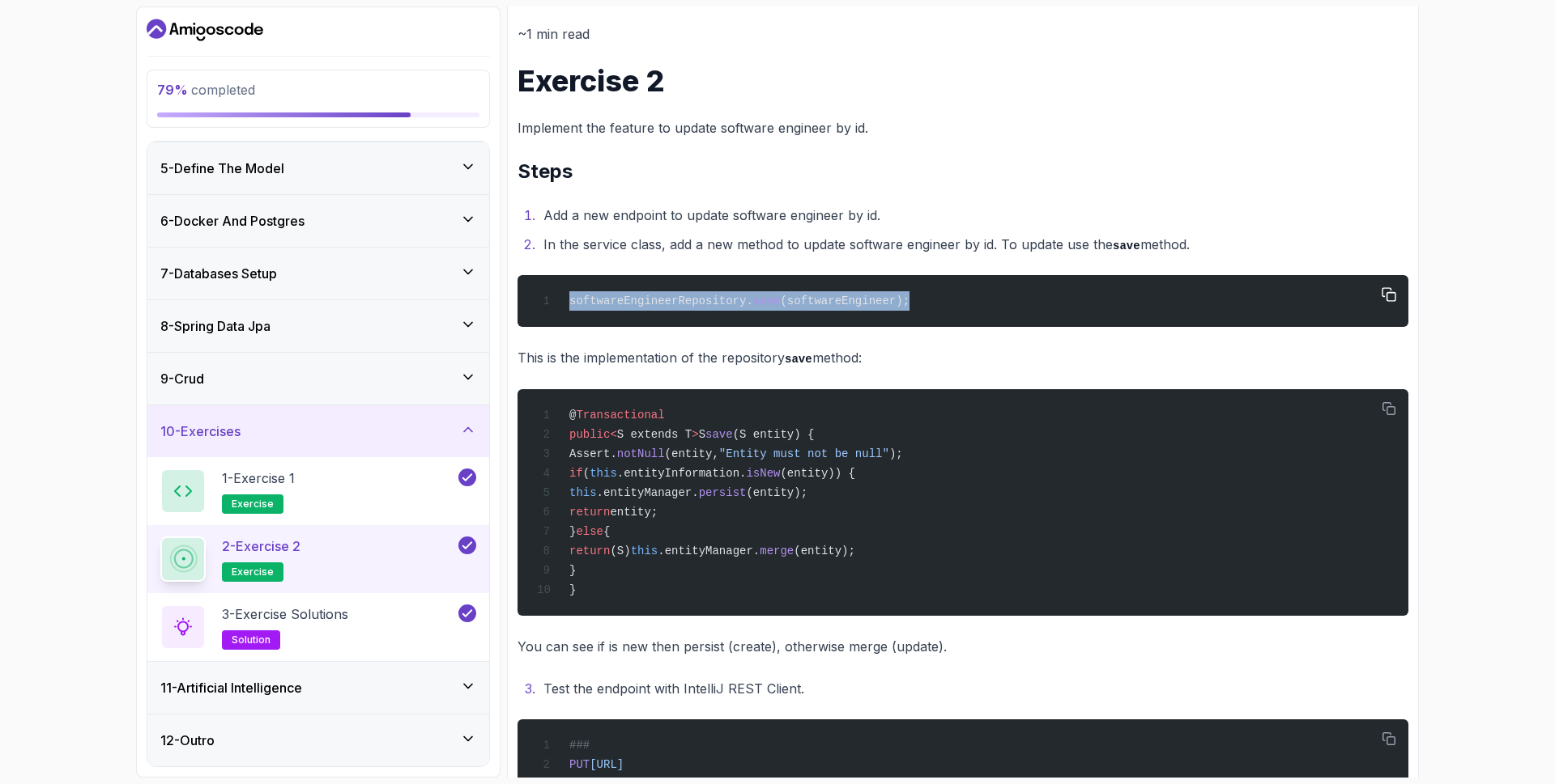
drag, startPoint x: 574, startPoint y: 302, endPoint x: 882, endPoint y: 294, distance: 308.1
click at [882, 294] on div "softwareEngineerRepository. save (softwareEngineer);" at bounding box center [963, 301] width 865 height 32
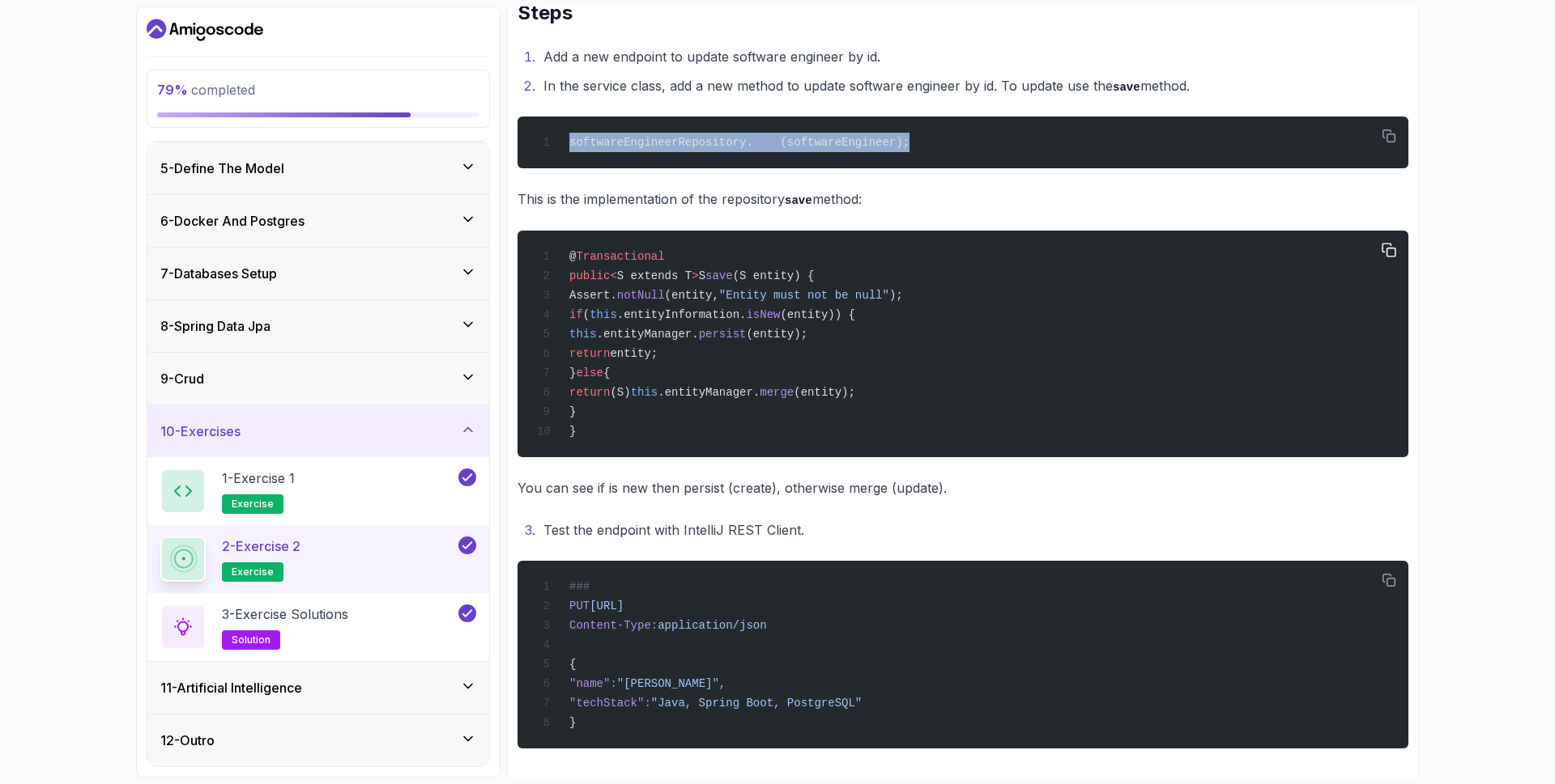
scroll to position [371, 0]
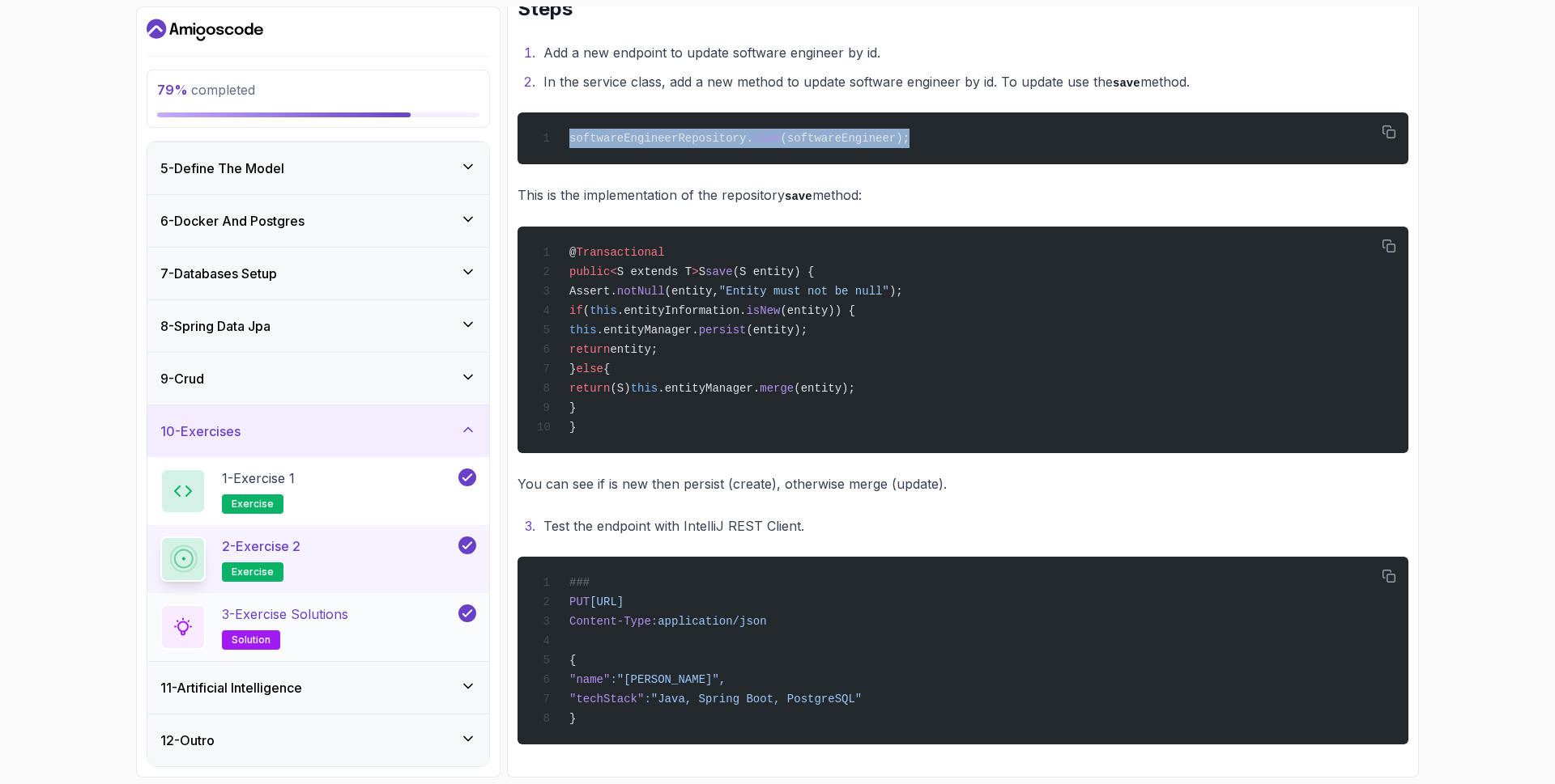
click at [348, 623] on p "3 - Exercise Solutions" at bounding box center [285, 614] width 126 height 19
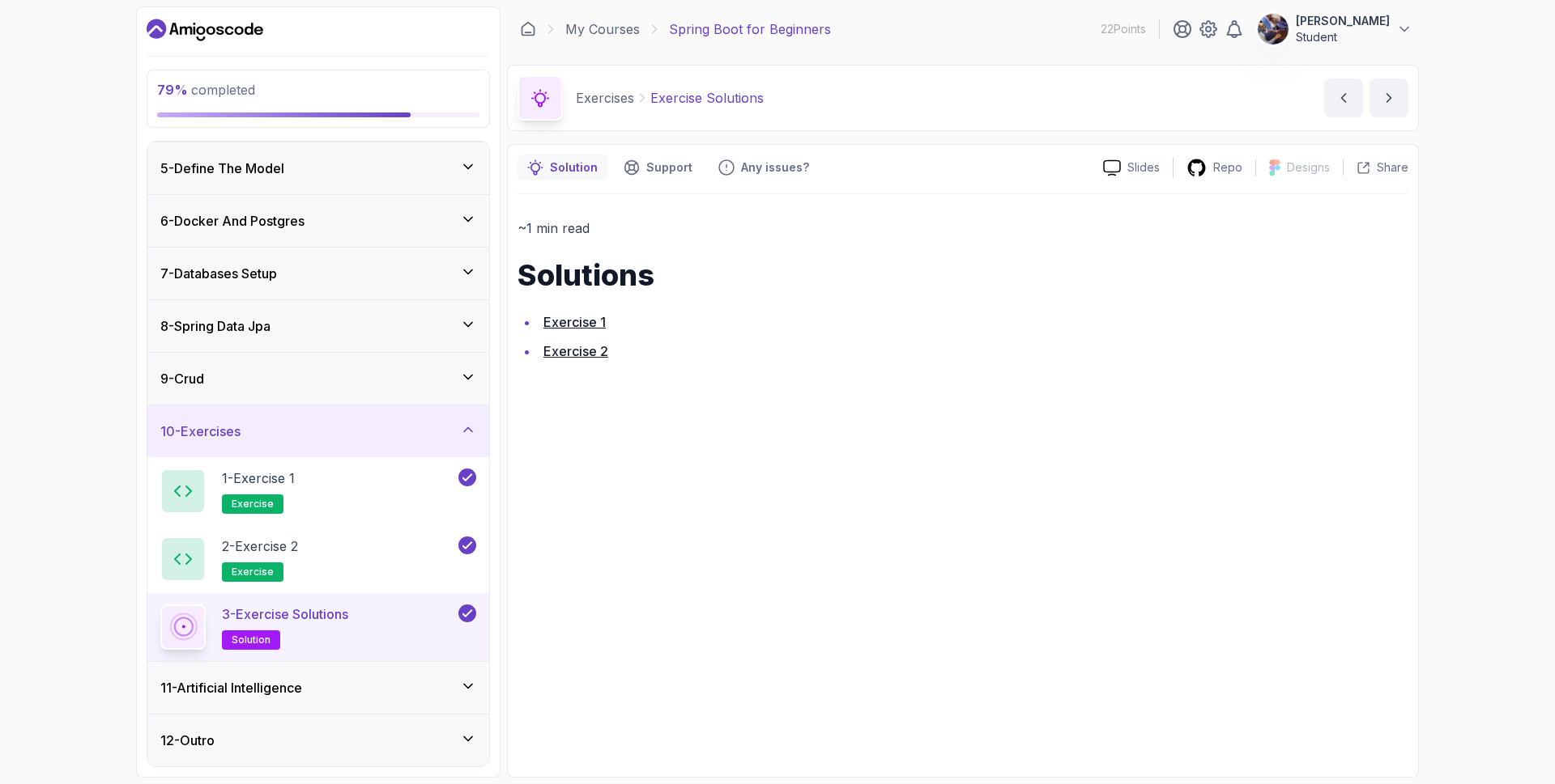
click at [584, 350] on link "Exercise 2" at bounding box center [576, 351] width 65 height 16
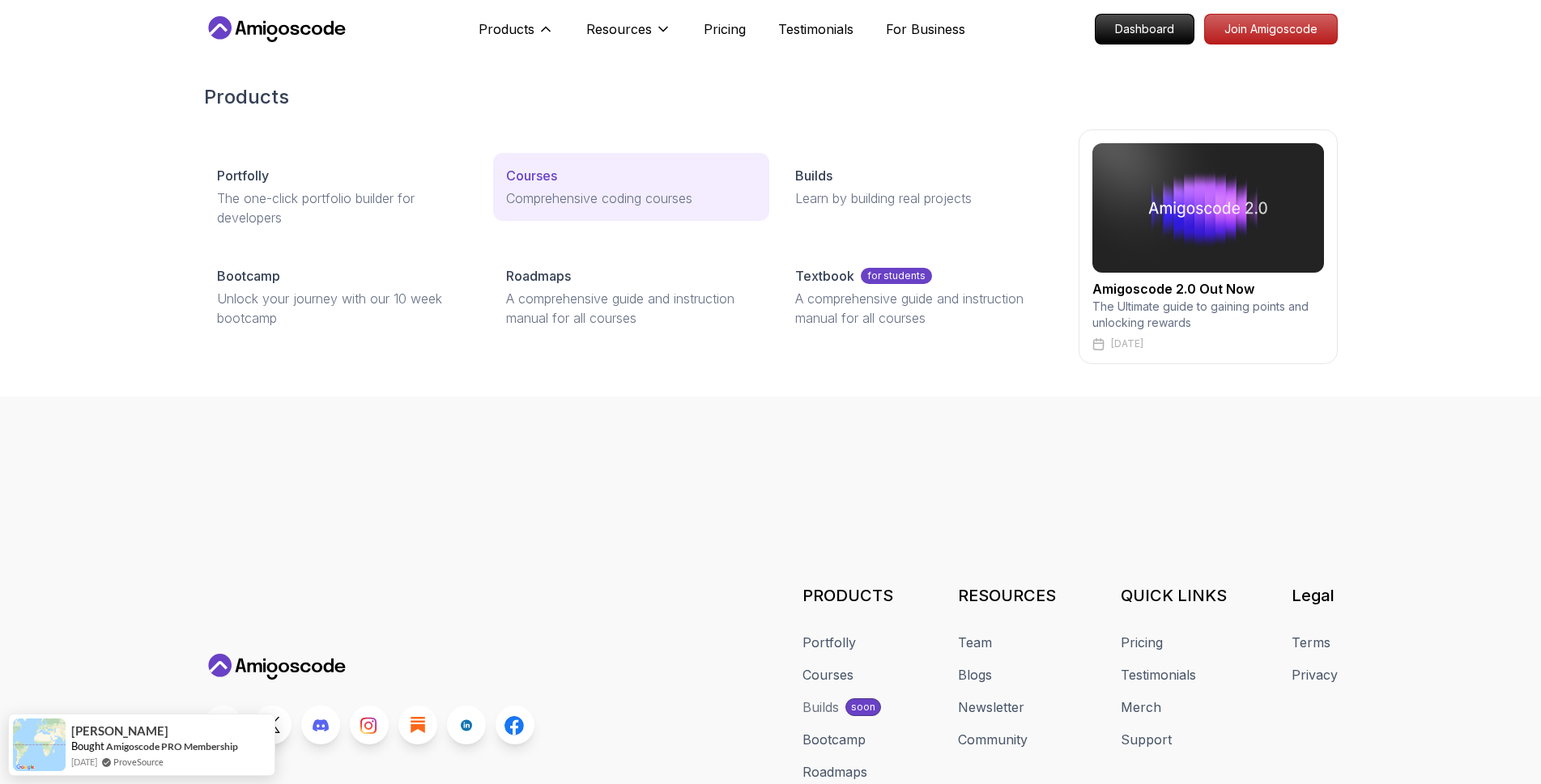
click at [516, 189] on p "Comprehensive coding courses" at bounding box center [631, 198] width 251 height 19
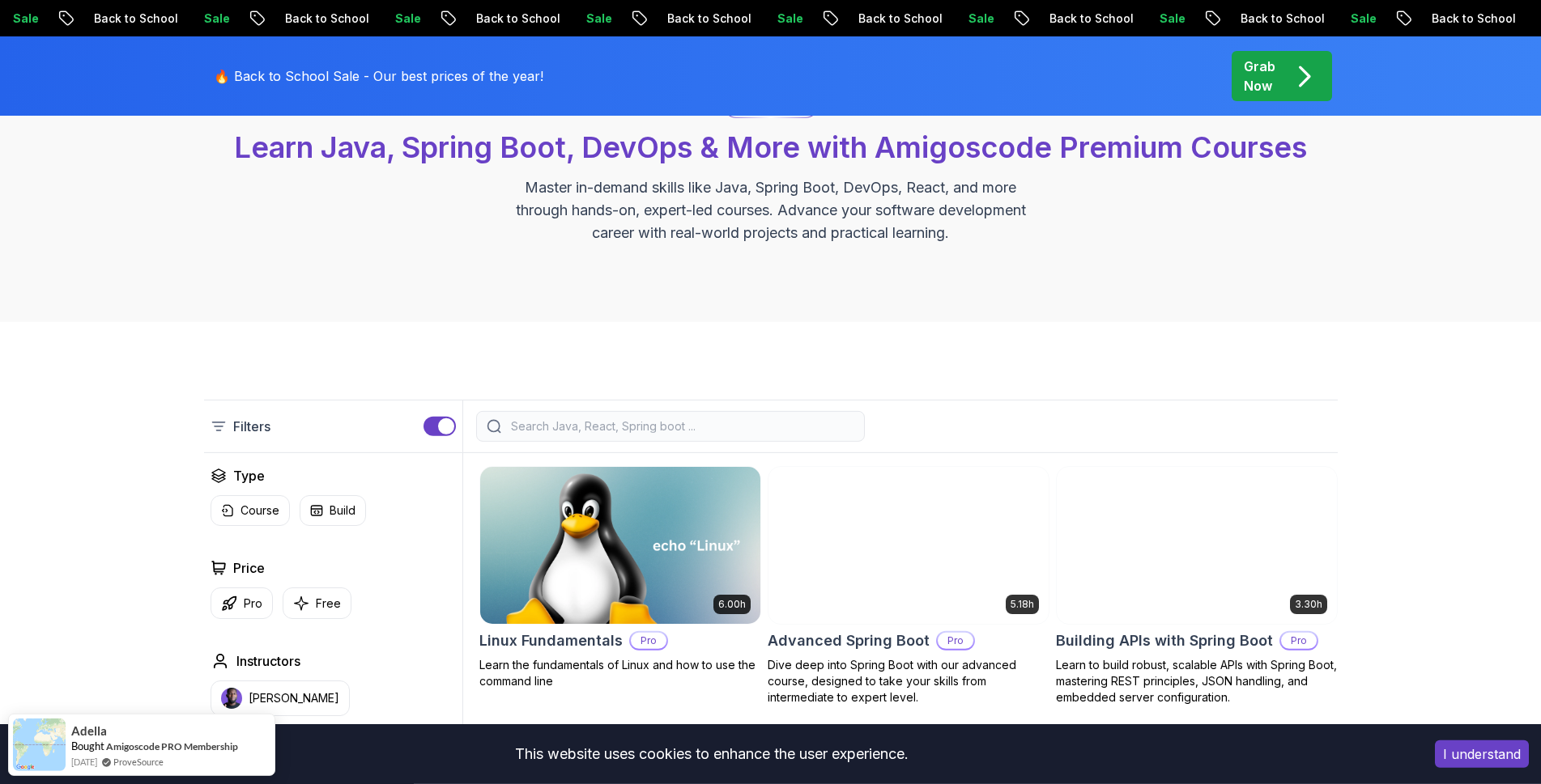
scroll to position [248, 0]
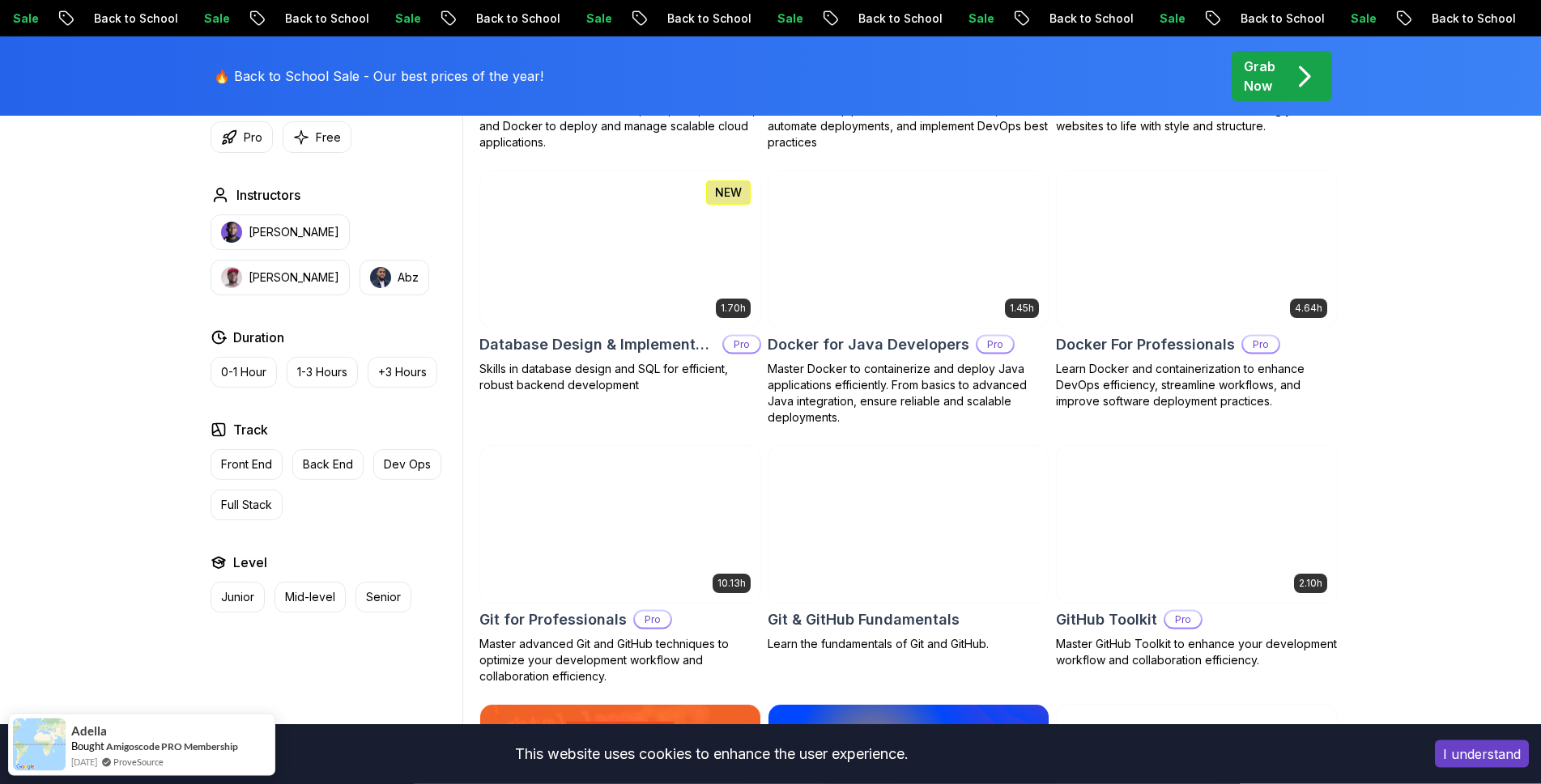
scroll to position [1485, 0]
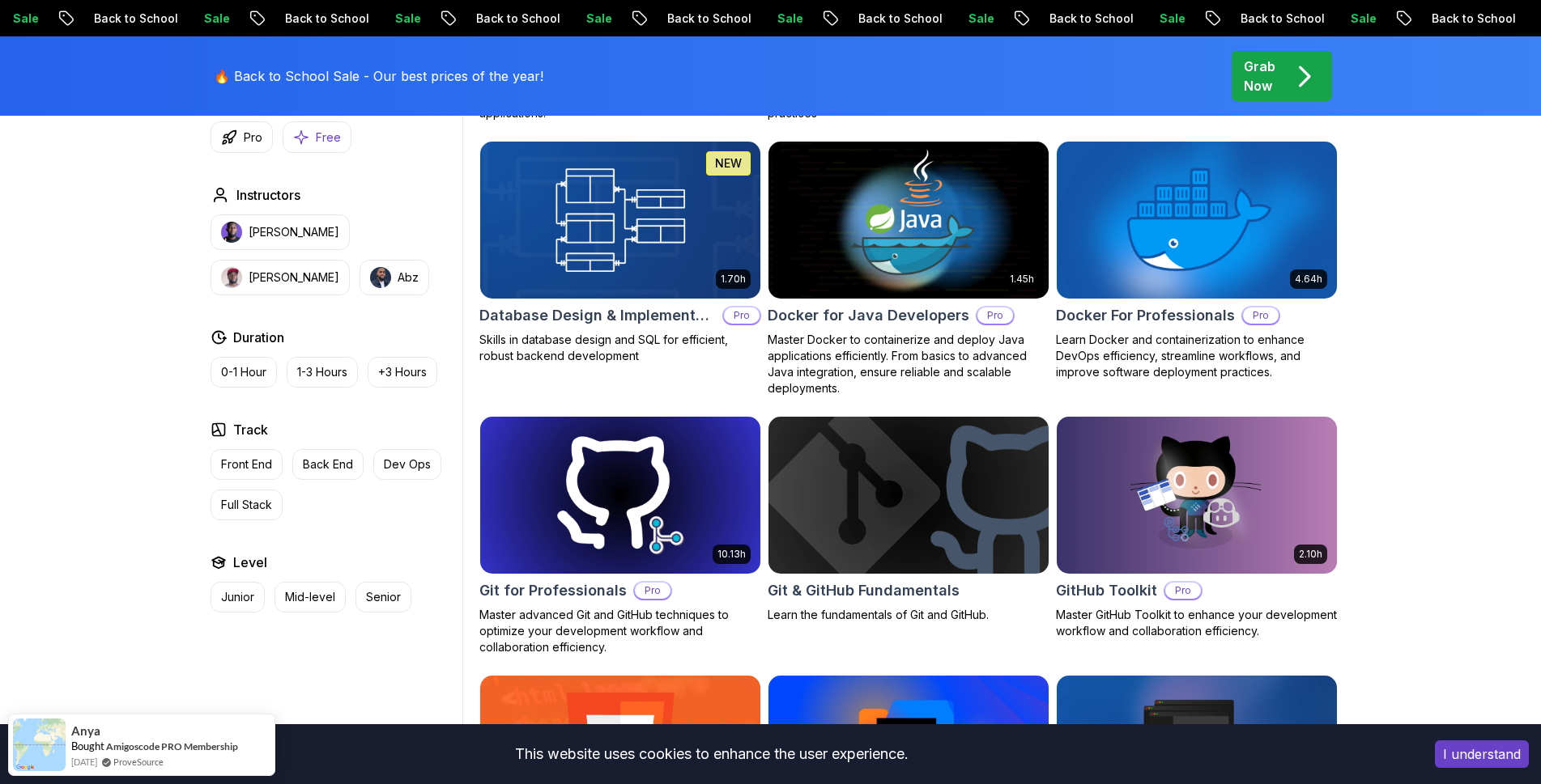
click at [322, 137] on p "Free" at bounding box center [328, 137] width 25 height 16
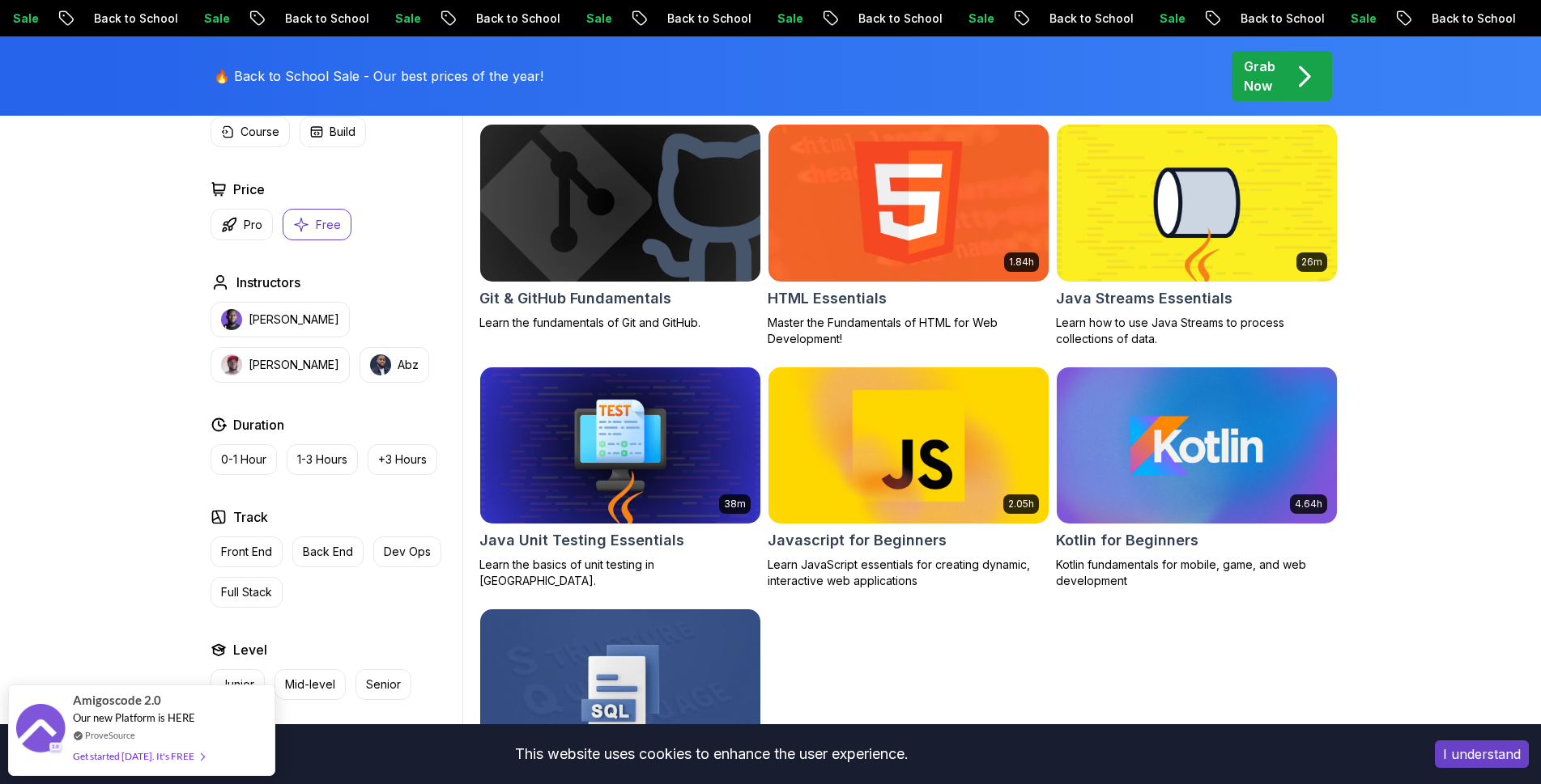
scroll to position [330, 0]
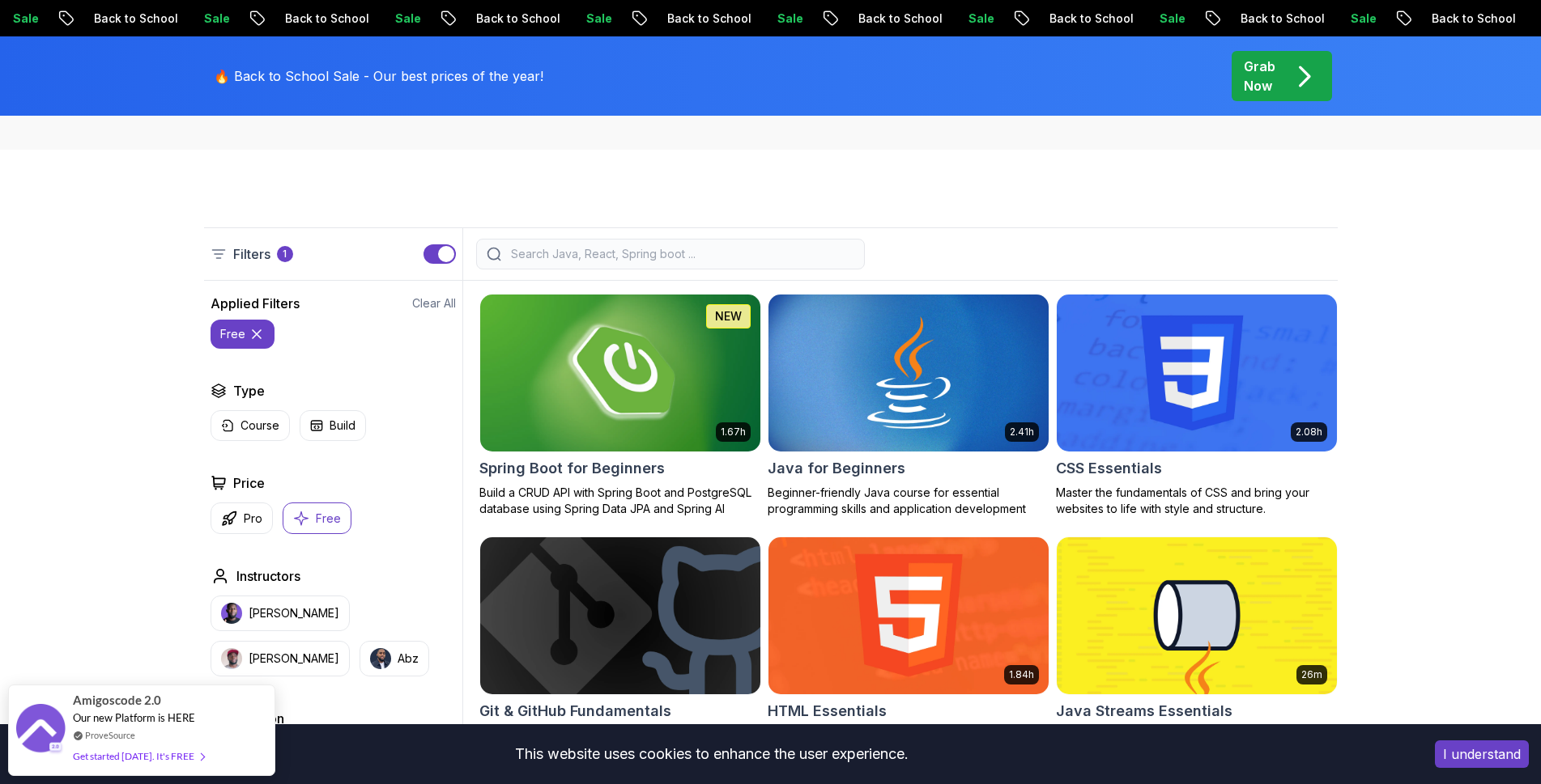
click at [686, 403] on img at bounding box center [619, 372] width 294 height 164
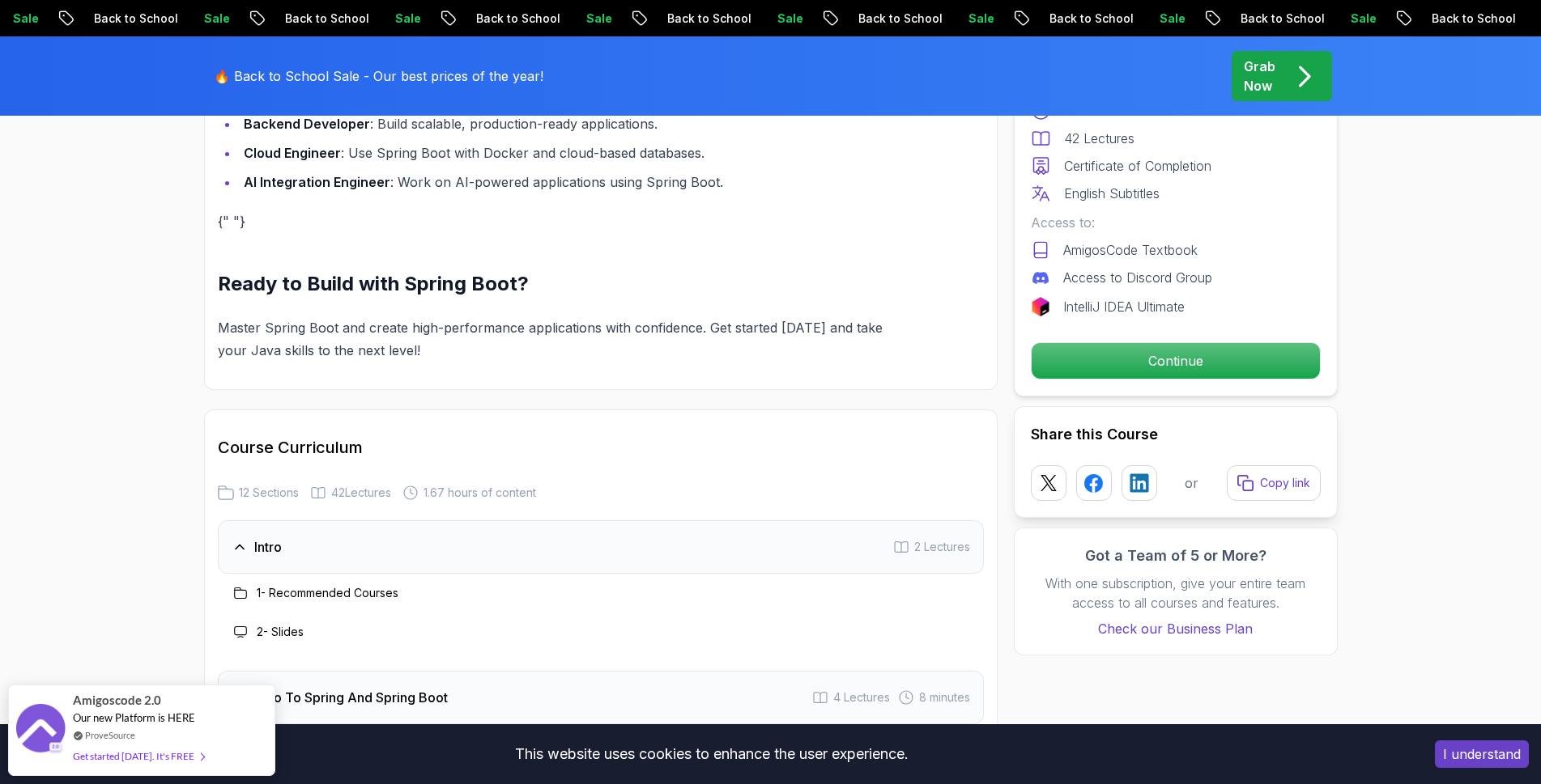
scroll to position [1816, 0]
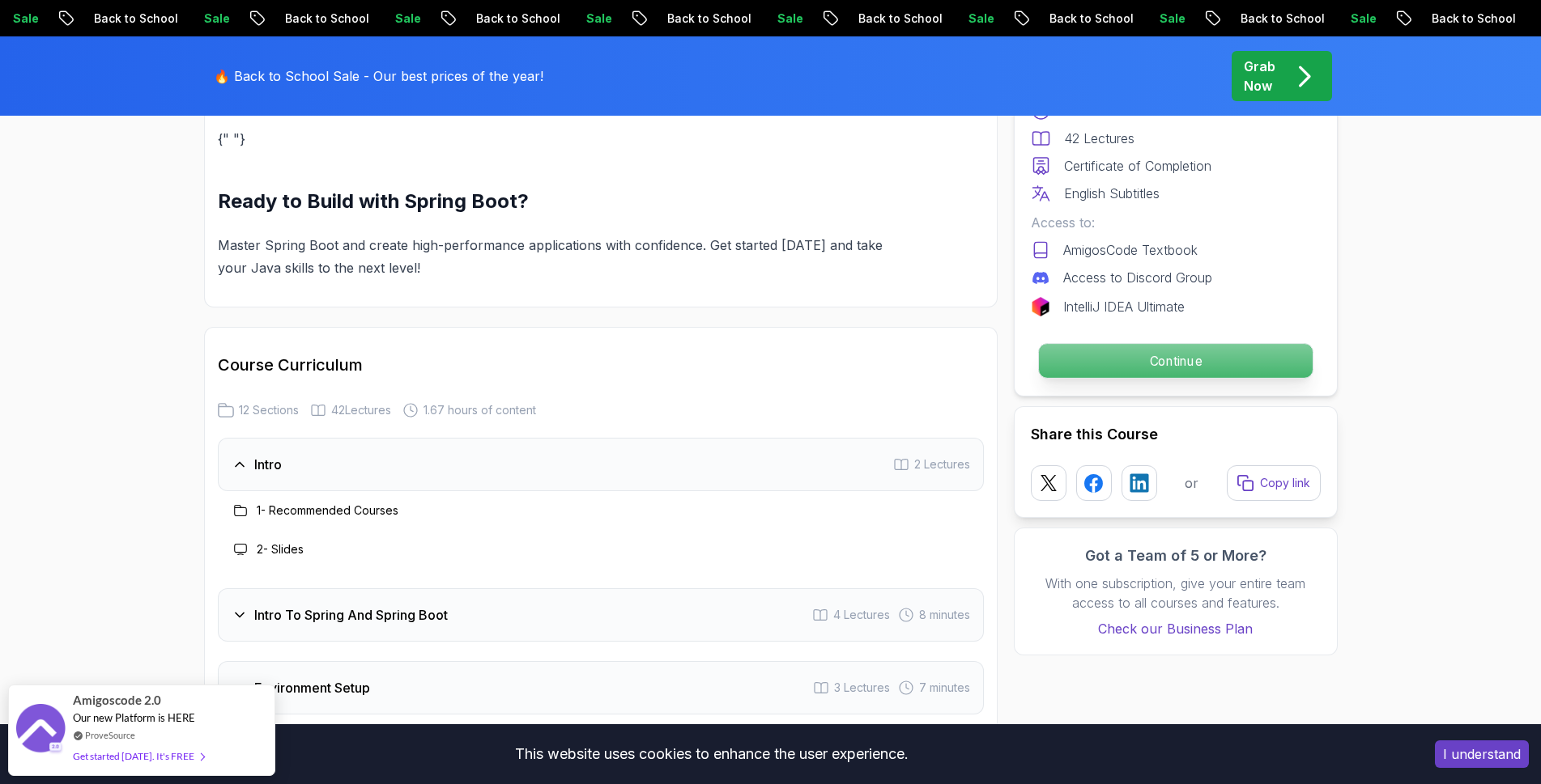
click at [1083, 360] on p "Continue" at bounding box center [1174, 361] width 274 height 34
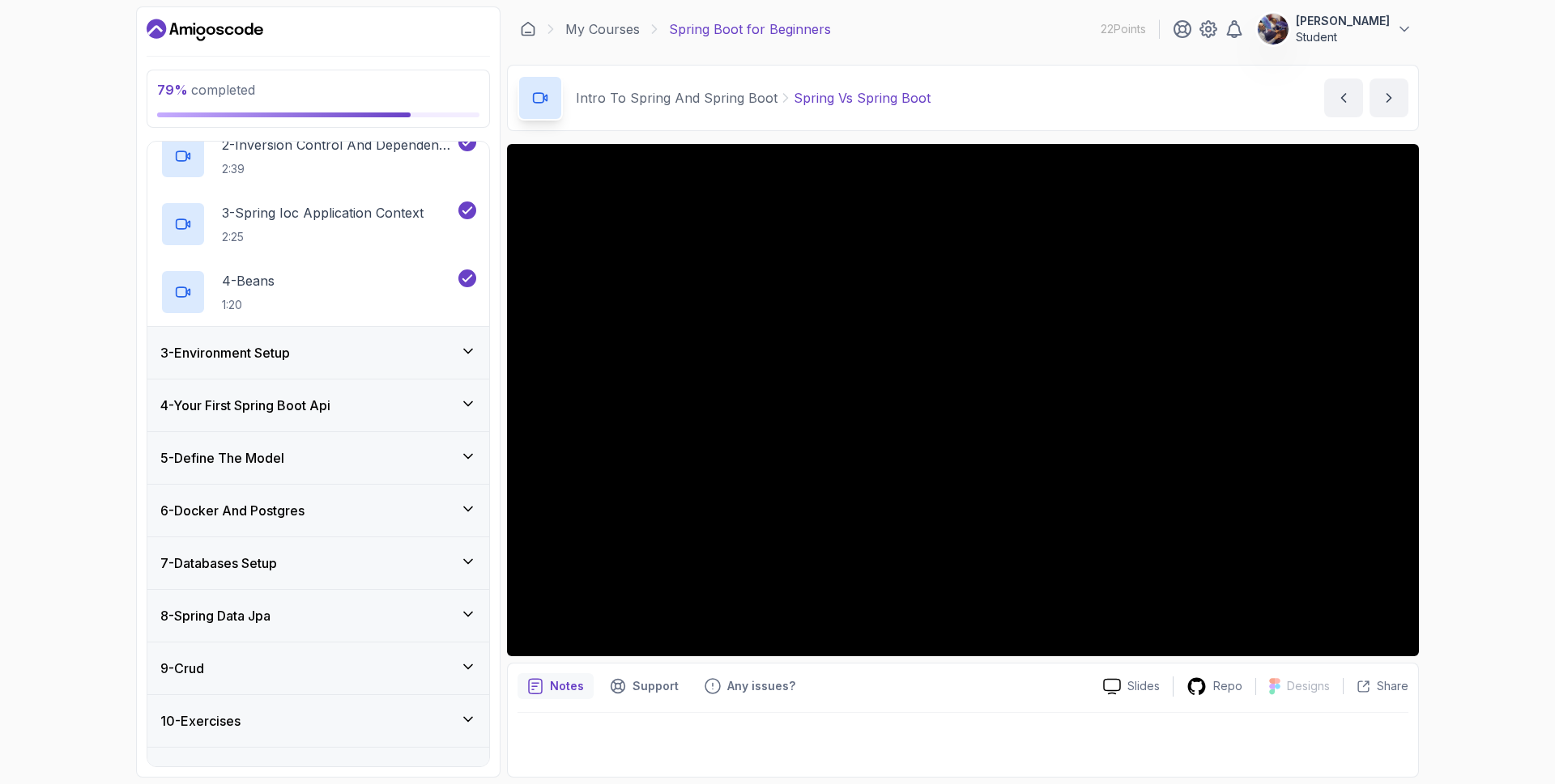
scroll to position [277, 0]
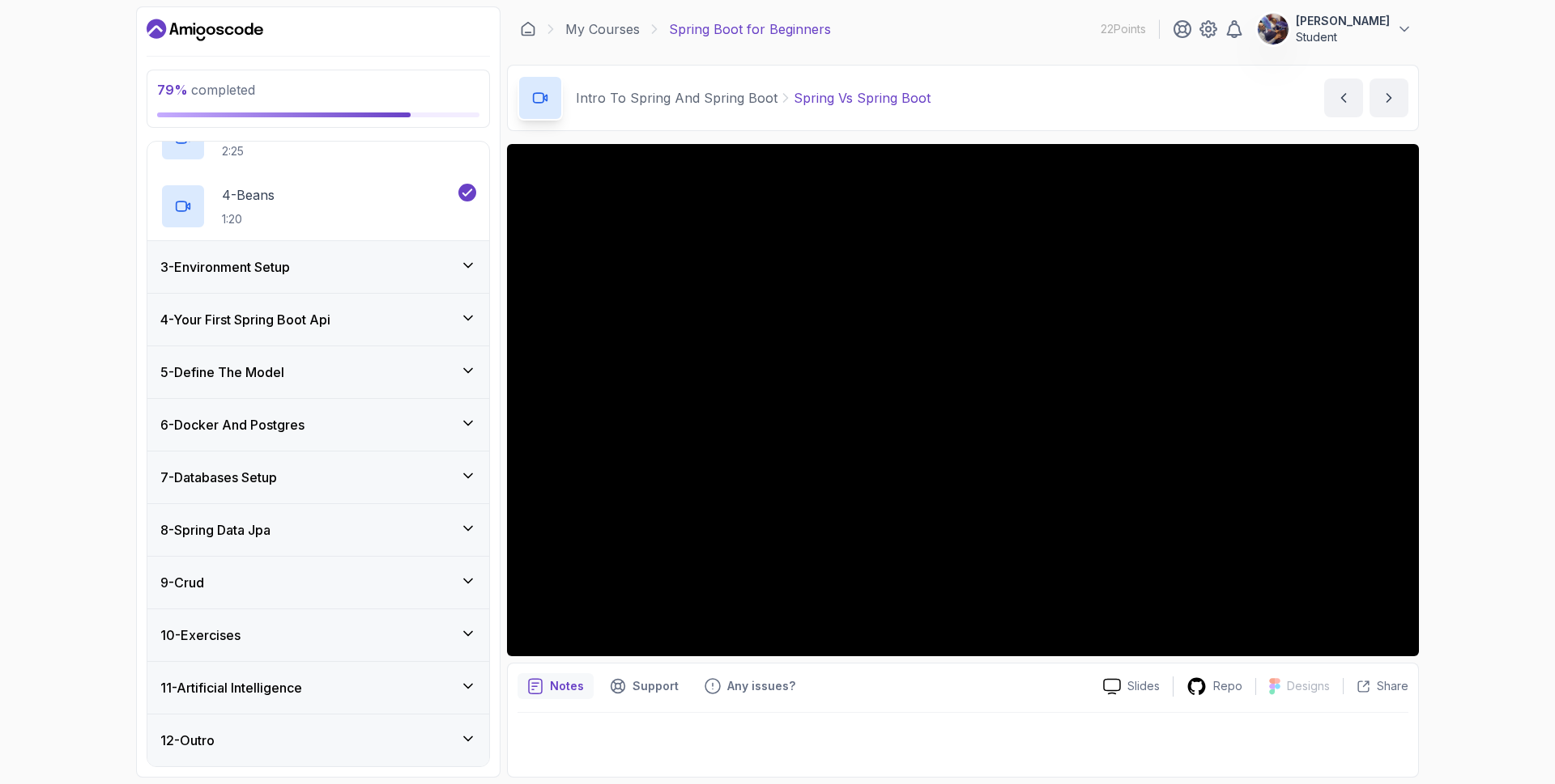
click at [264, 628] on div "10 - Exercises" at bounding box center [318, 635] width 316 height 19
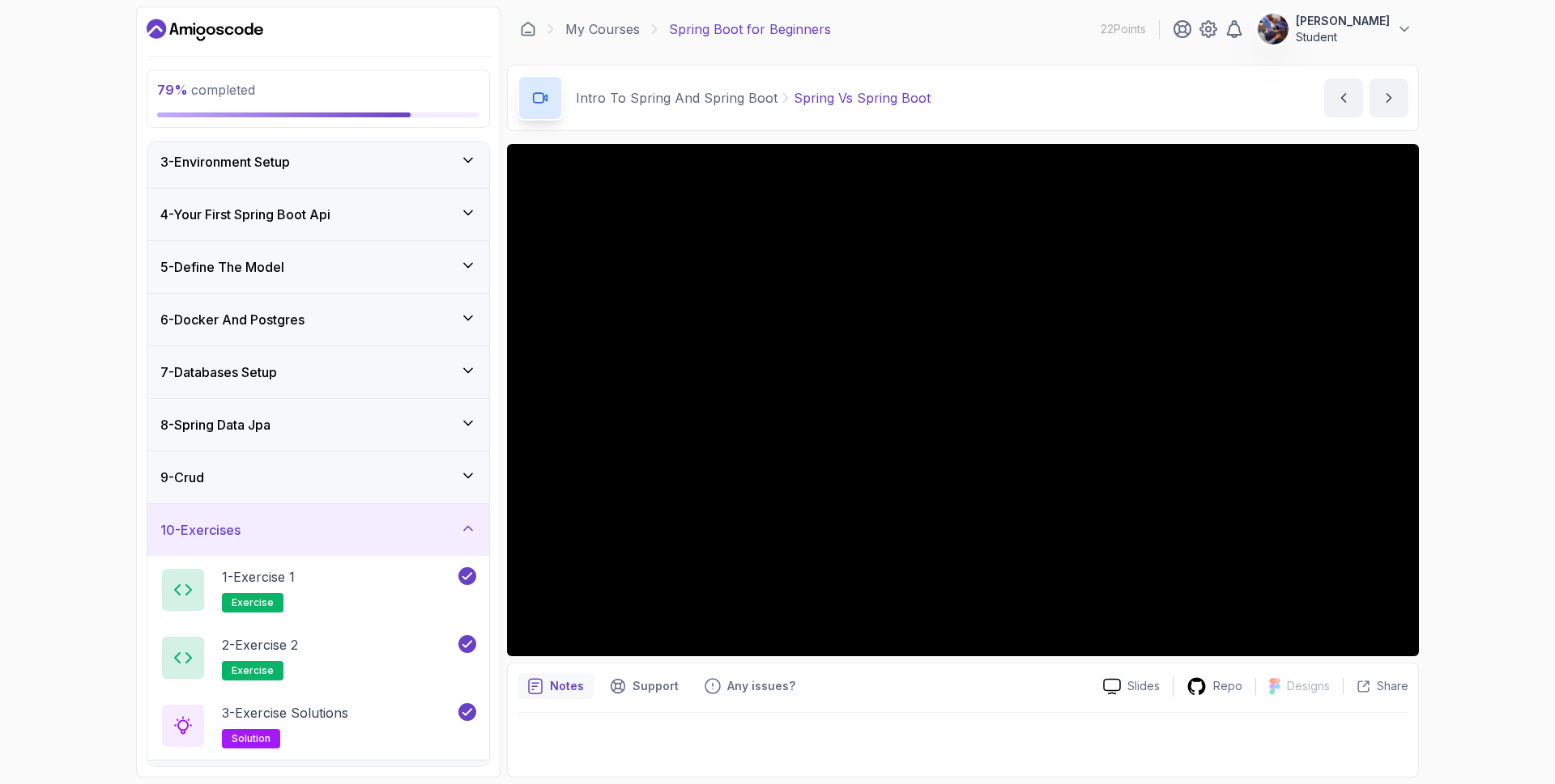
scroll to position [210, 0]
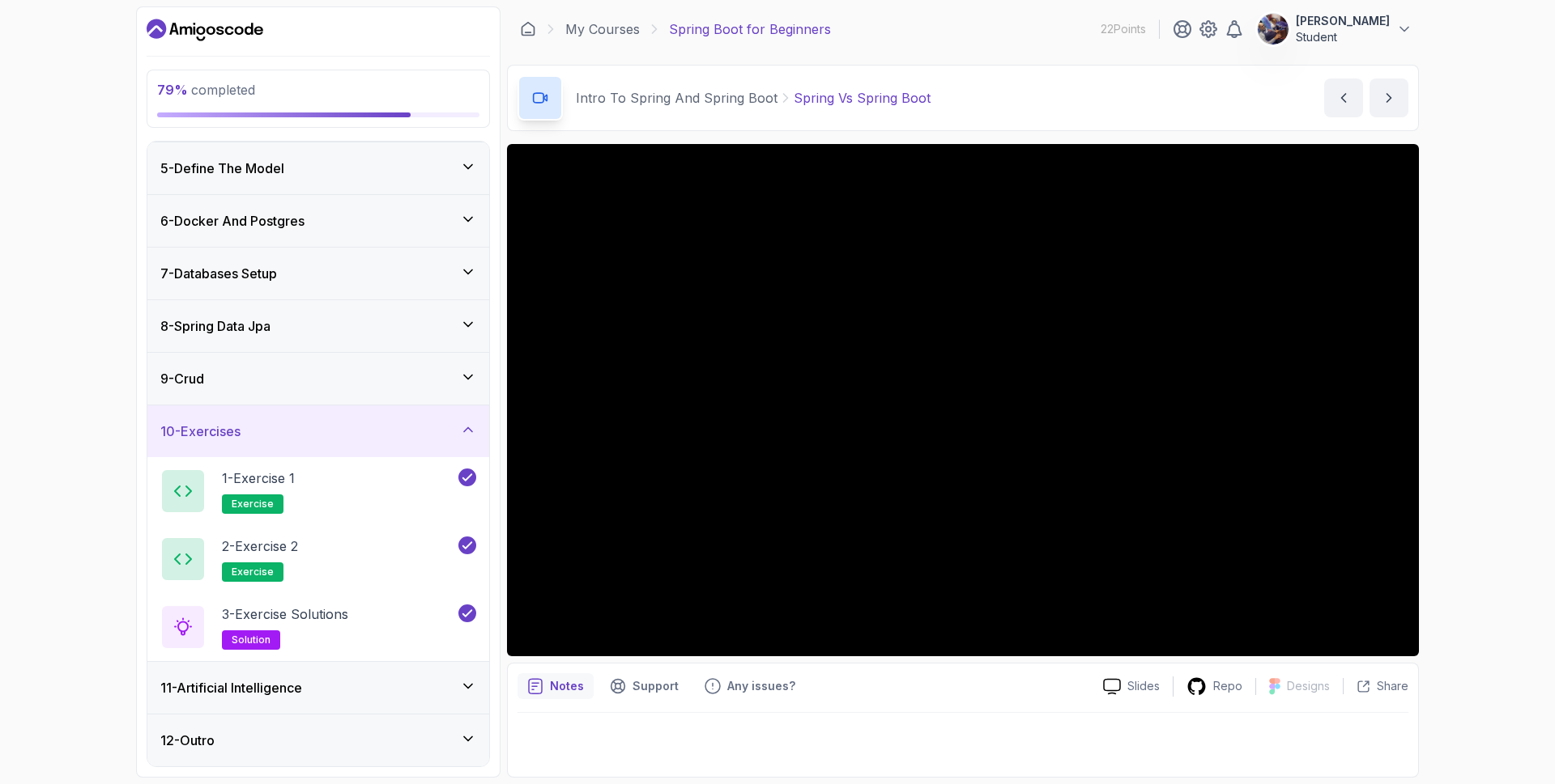
click at [337, 697] on div "11 - Artificial Intelligence" at bounding box center [318, 688] width 316 height 19
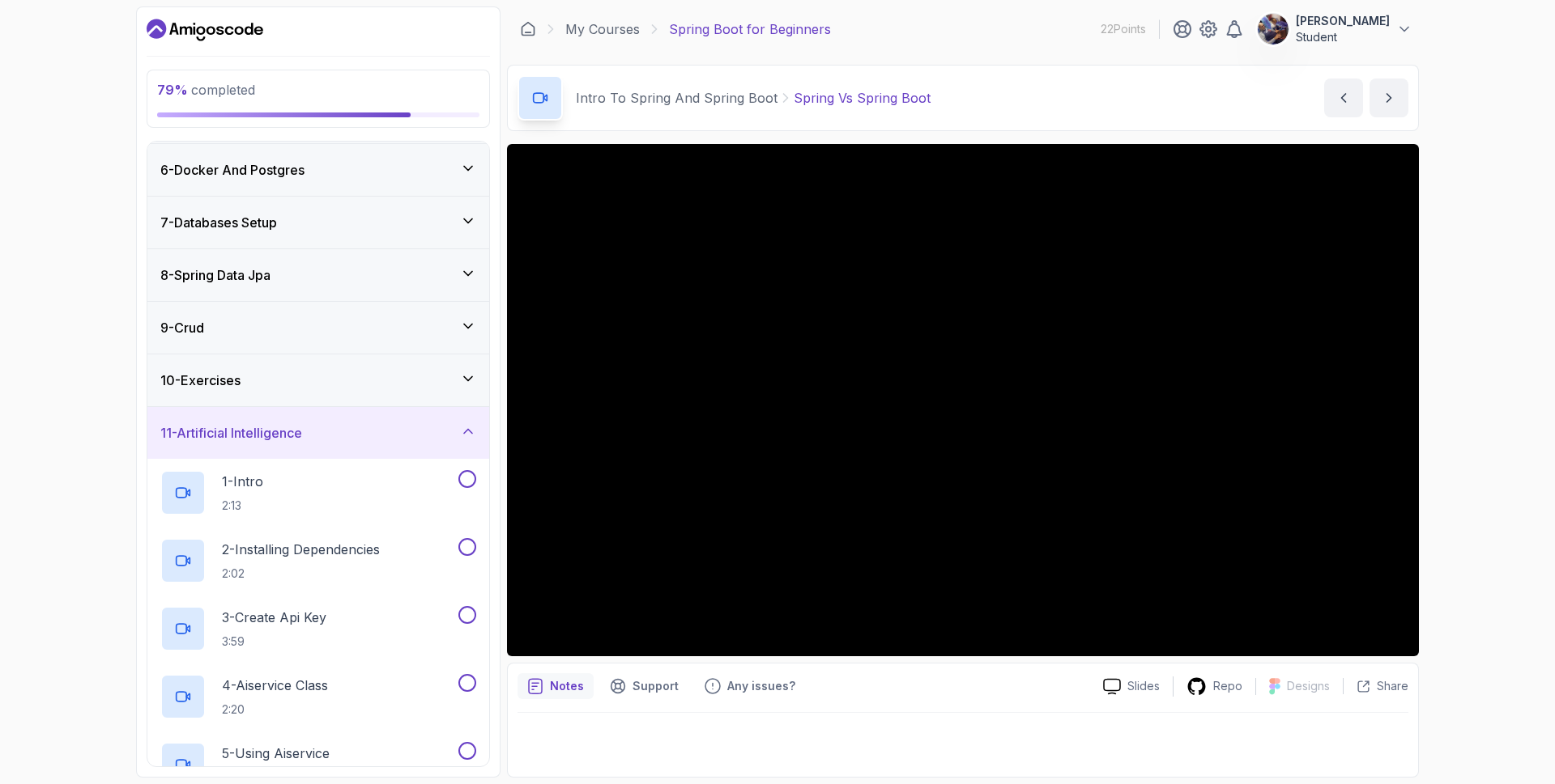
scroll to position [297, 0]
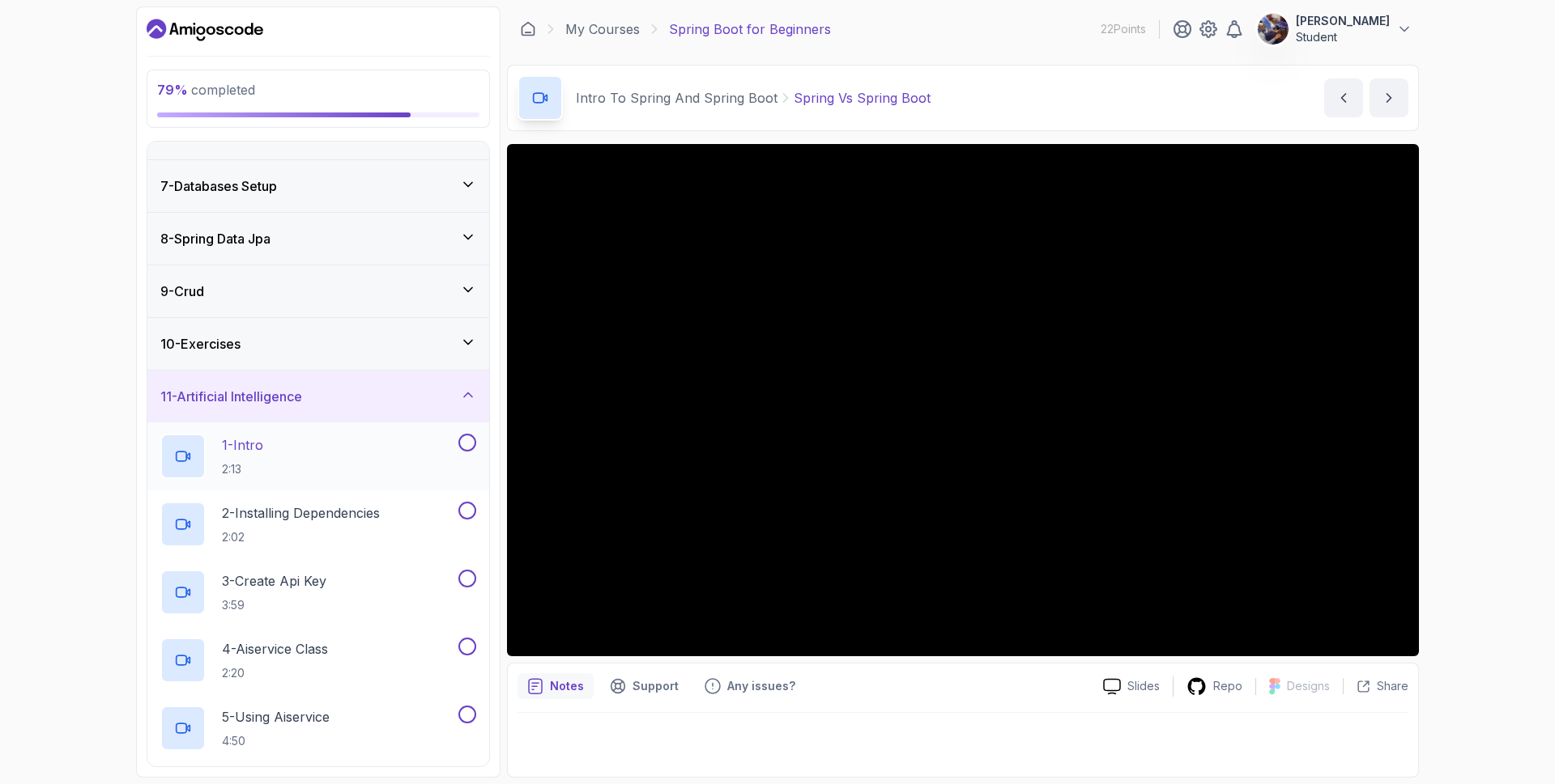
click at [259, 448] on p "1 - Intro" at bounding box center [242, 444] width 41 height 19
